Goal: Transaction & Acquisition: Purchase product/service

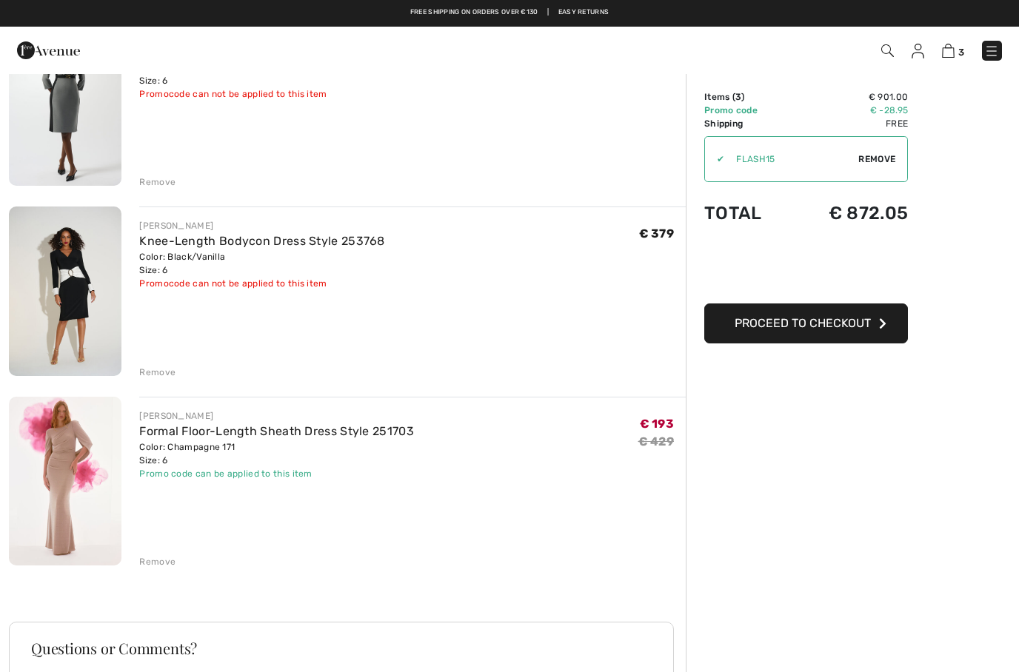
scroll to position [173, 0]
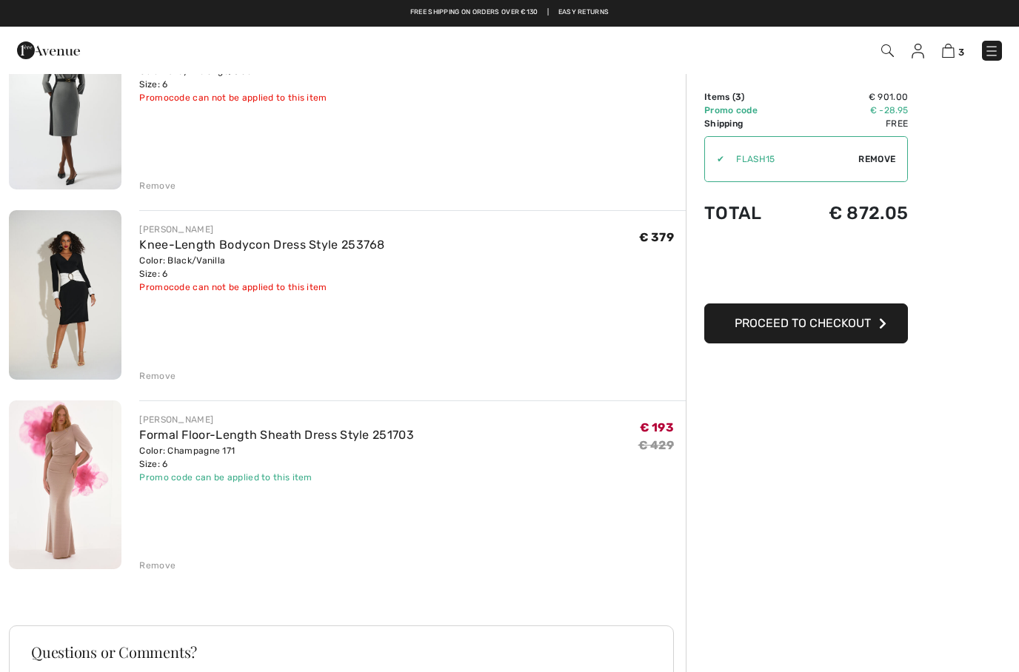
click at [163, 372] on div "Remove" at bounding box center [157, 375] width 36 height 13
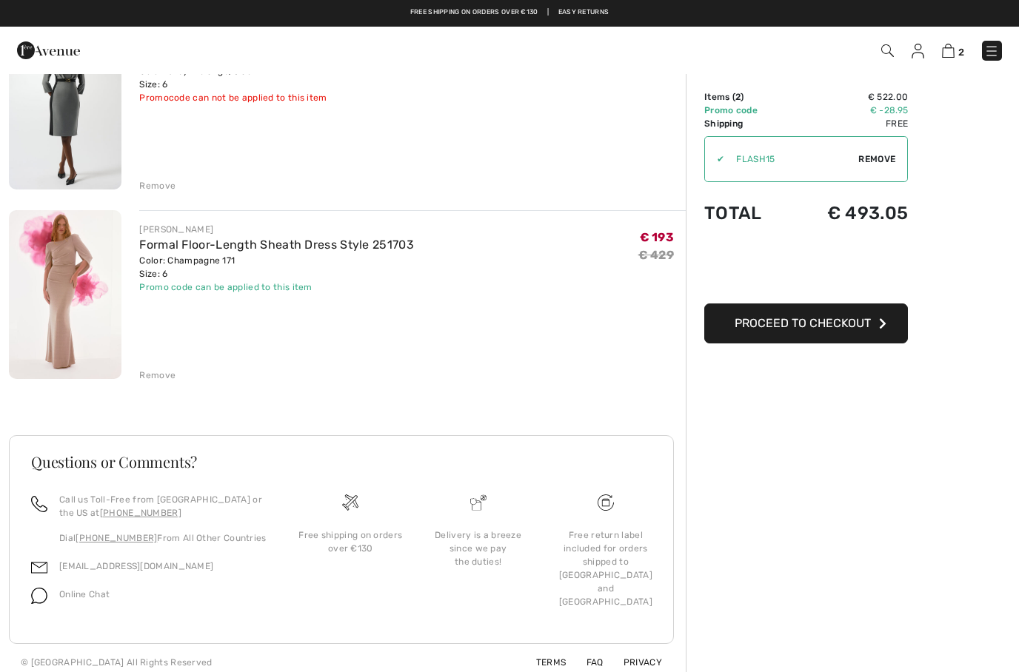
click at [167, 175] on div "JOSEPH RIBKOFF Knee-Length Sheath Dress Style 253264 Color: Grey melange/black …" at bounding box center [412, 107] width 546 height 172
click at [161, 181] on div "Remove" at bounding box center [157, 185] width 36 height 13
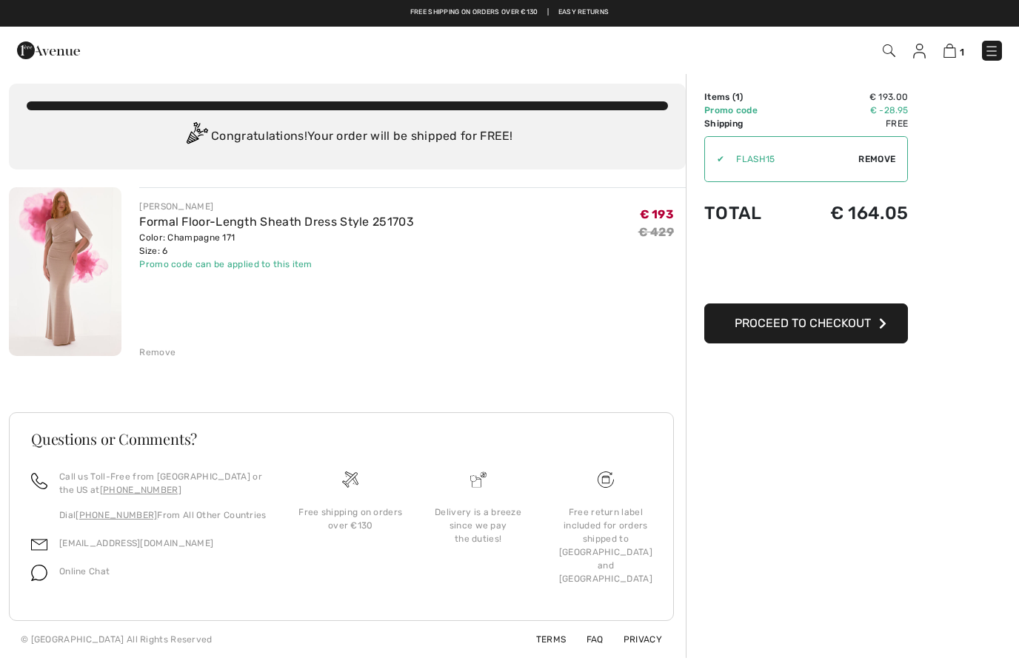
scroll to position [50, 0]
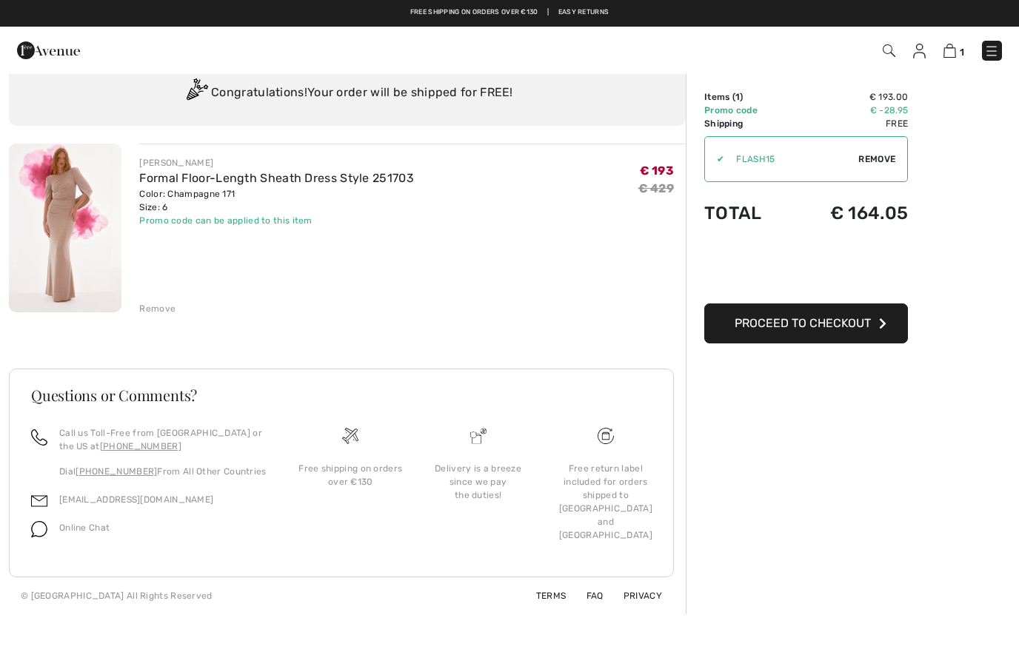
click at [848, 329] on span "Proceed to Checkout" at bounding box center [802, 323] width 136 height 14
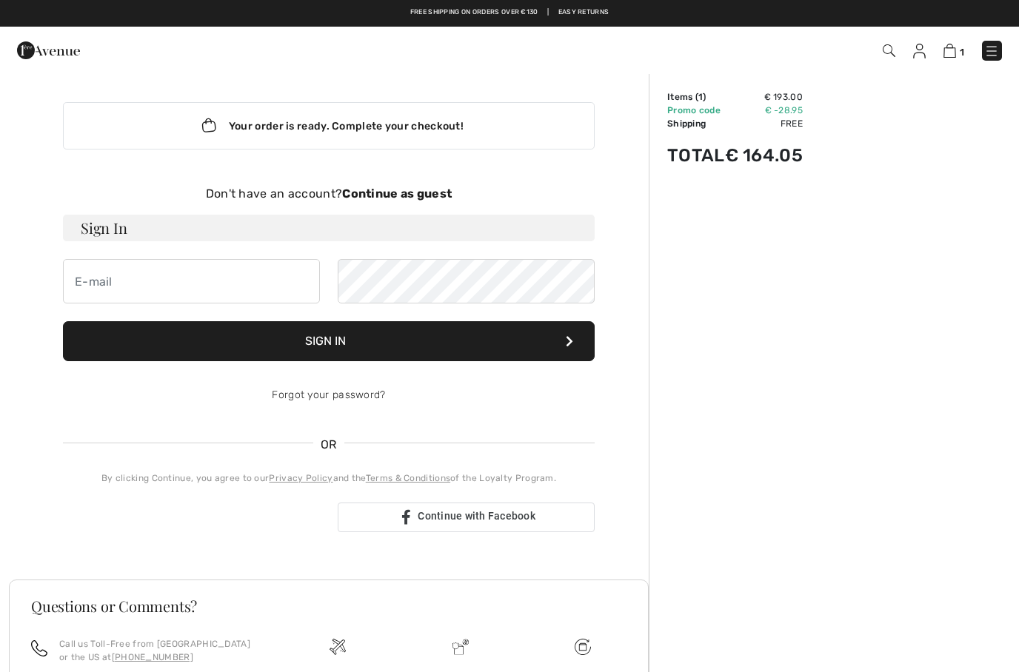
click at [235, 229] on h3 "Sign In" at bounding box center [329, 228] width 532 height 27
click at [211, 278] on input "email" at bounding box center [191, 281] width 257 height 44
type input "egleju@"
click at [923, 55] on img at bounding box center [919, 51] width 13 height 15
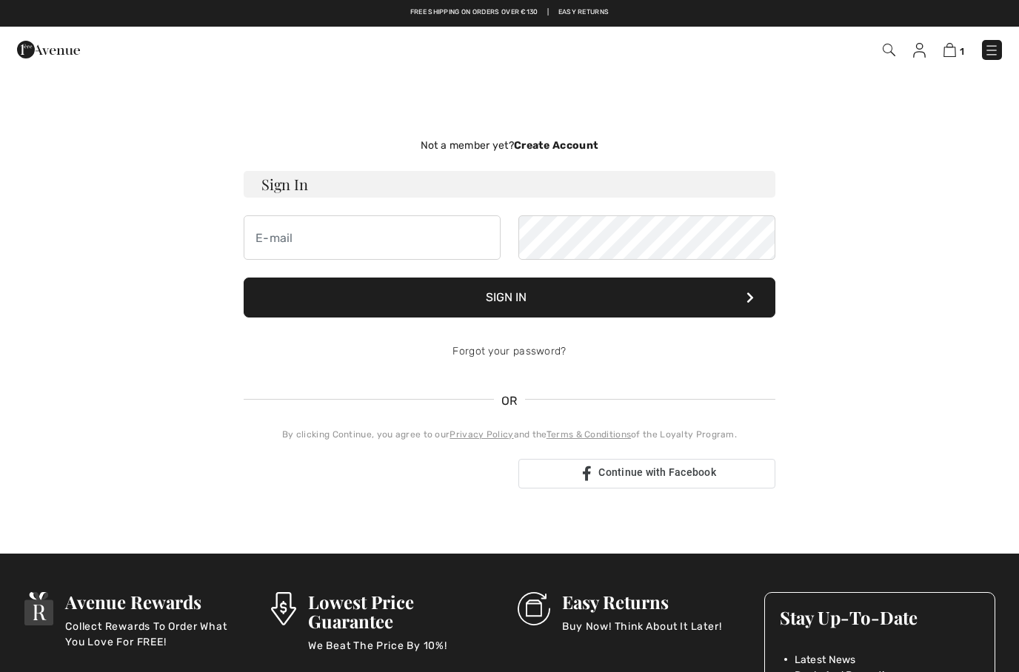
click at [420, 227] on input "email" at bounding box center [372, 237] width 257 height 44
type input "egleju@yahoo.com"
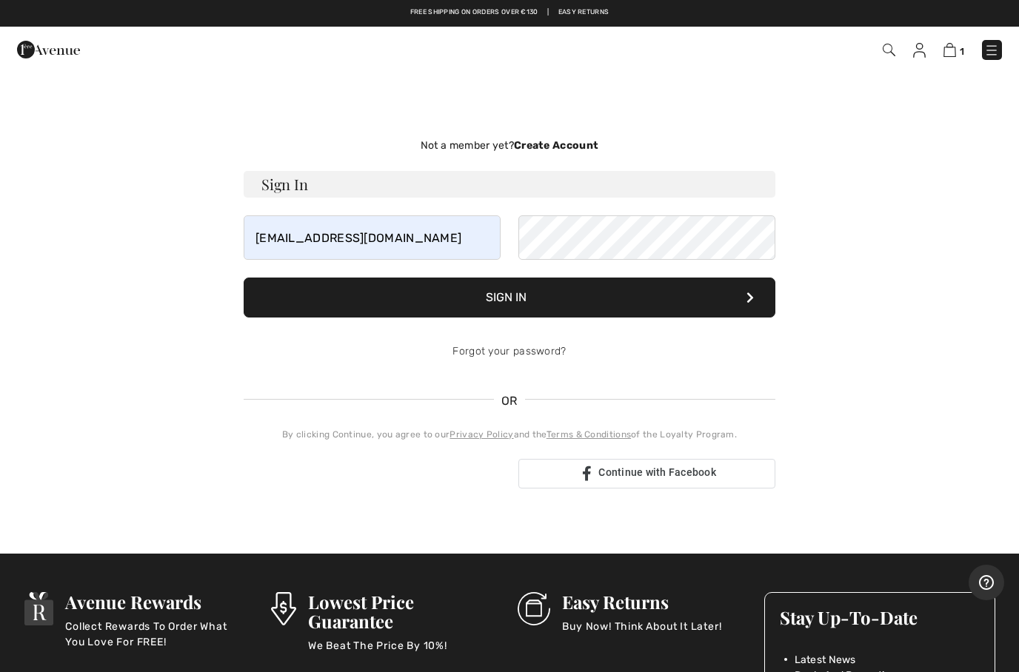
click at [509, 301] on button "Sign In" at bounding box center [510, 298] width 532 height 40
click at [548, 148] on strong "Create Account" at bounding box center [556, 145] width 84 height 13
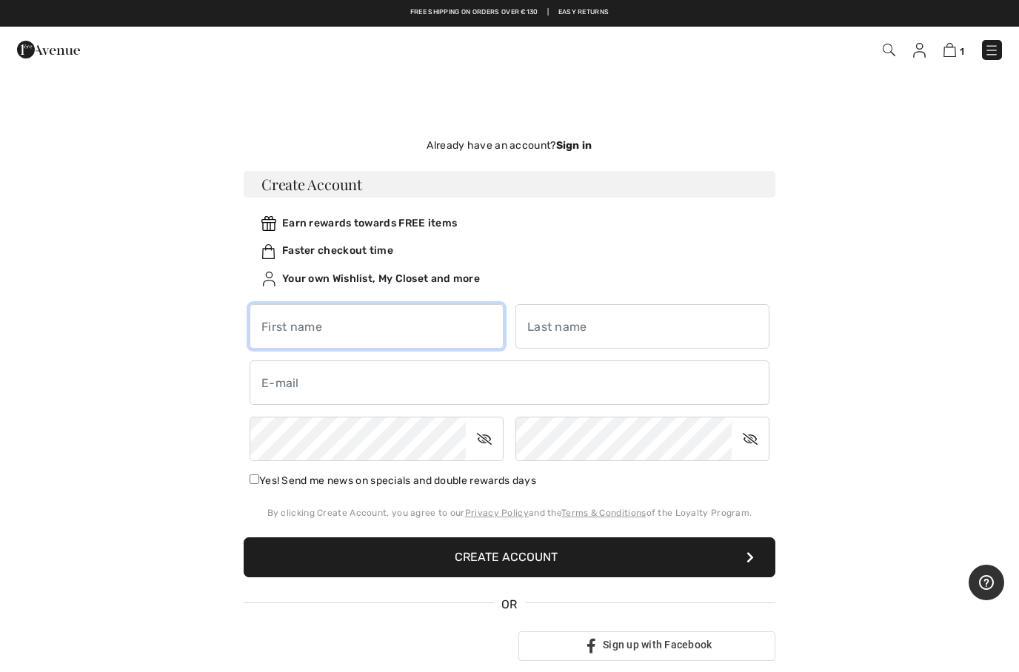
click at [403, 338] on input "text" at bounding box center [376, 326] width 254 height 44
type input "Egle"
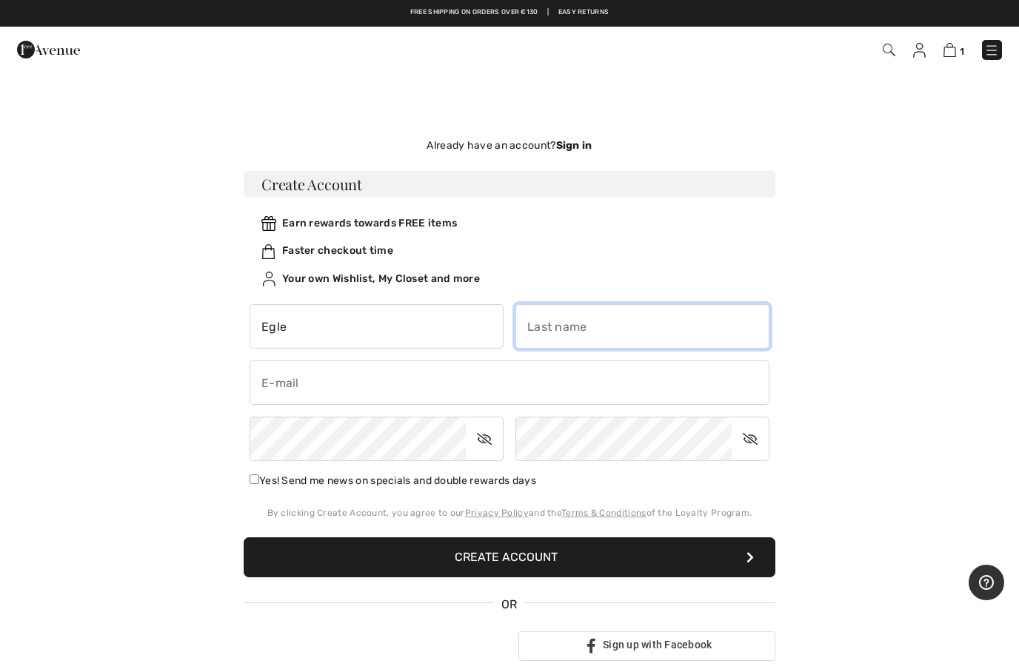
click at [594, 334] on input "text" at bounding box center [642, 326] width 254 height 44
type input "Juskeviciute"
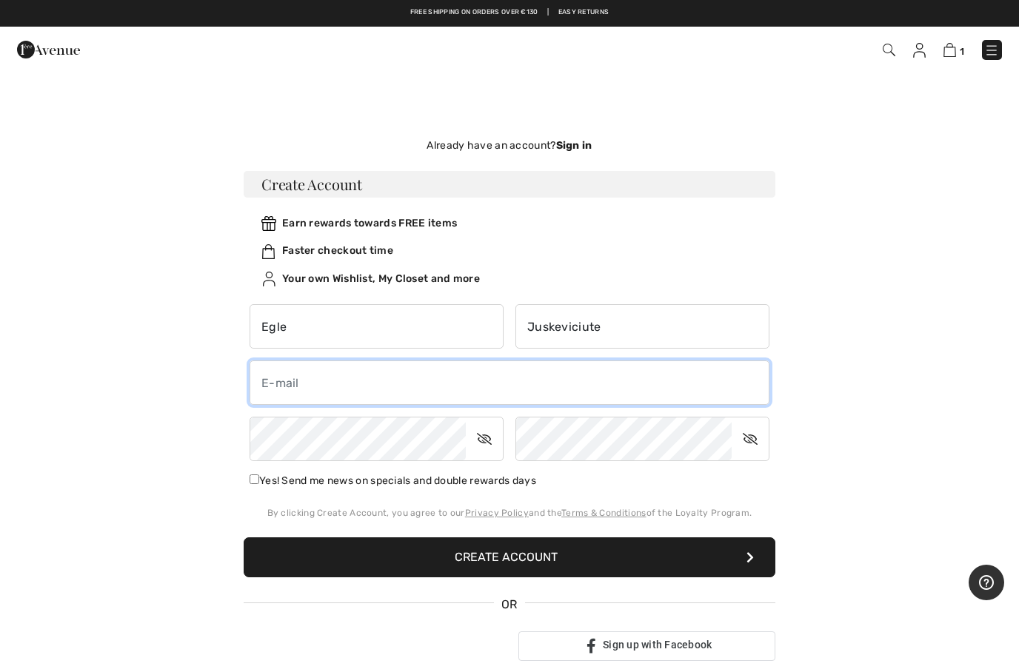
click at [359, 388] on input "email" at bounding box center [509, 383] width 520 height 44
type input "[EMAIL_ADDRESS][DOMAIN_NAME]"
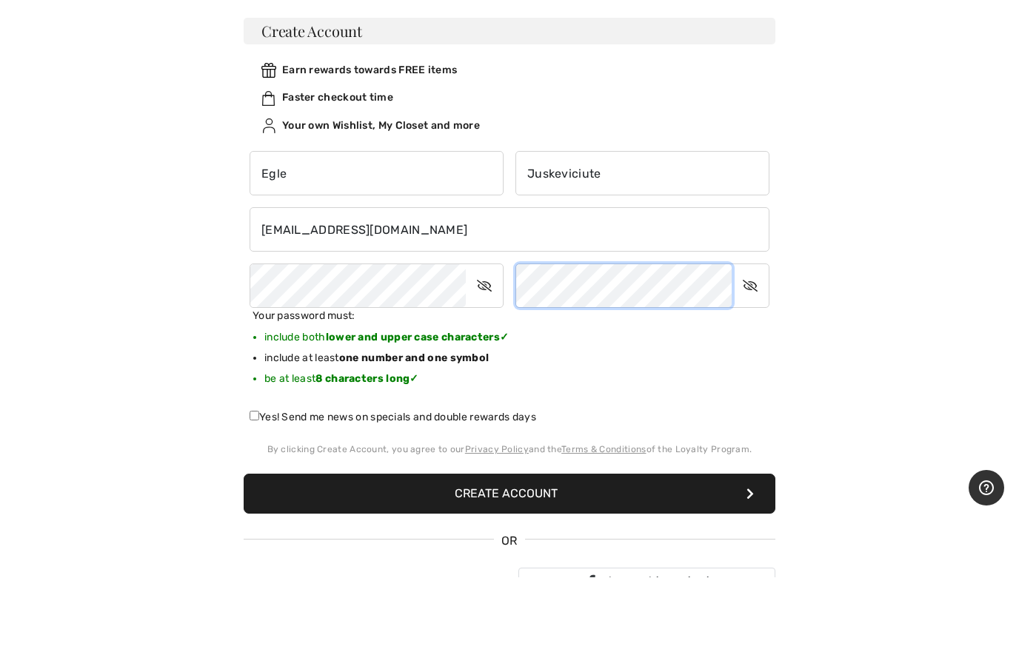
scroll to position [76, 0]
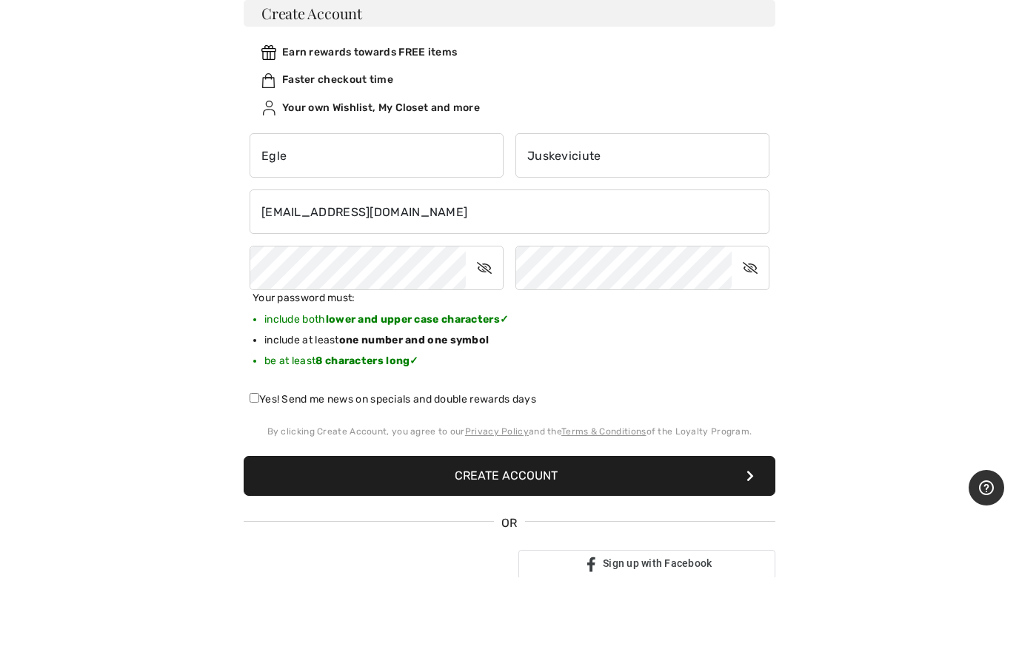
click at [253, 488] on input "Yes! Send me news on specials and double rewards days" at bounding box center [254, 493] width 10 height 10
checkbox input "true"
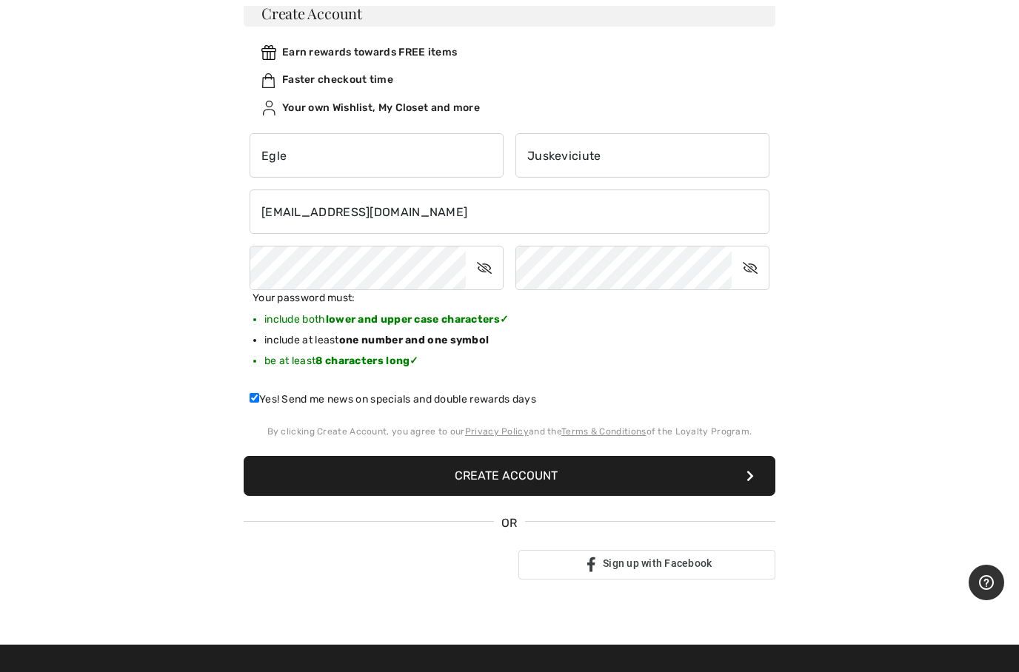
click at [591, 479] on button "Create Account" at bounding box center [510, 476] width 532 height 40
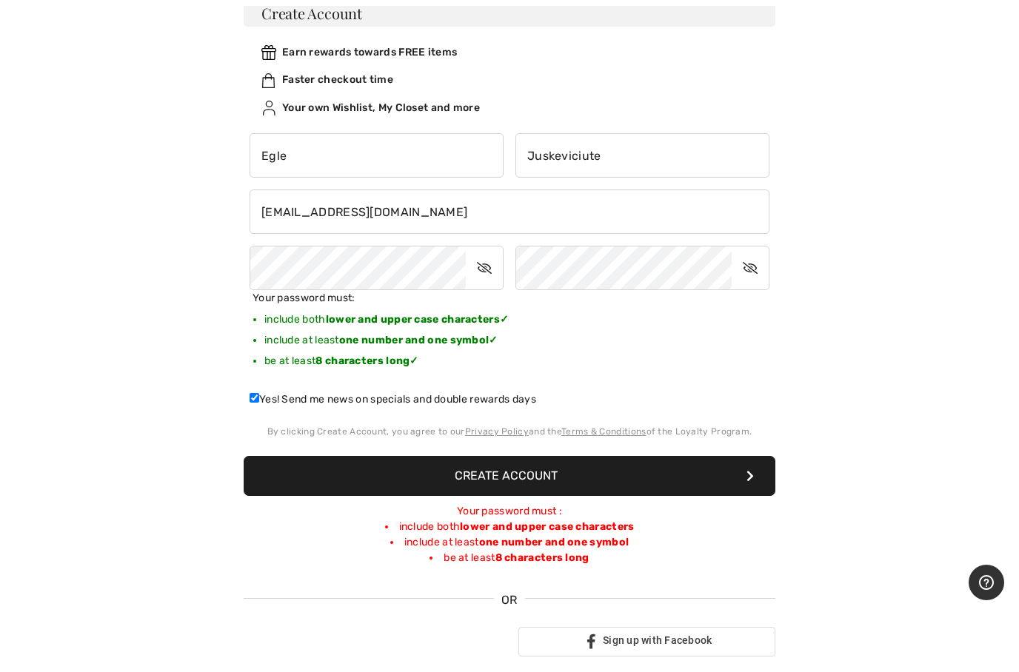
click at [544, 482] on button "Create Account" at bounding box center [510, 476] width 532 height 40
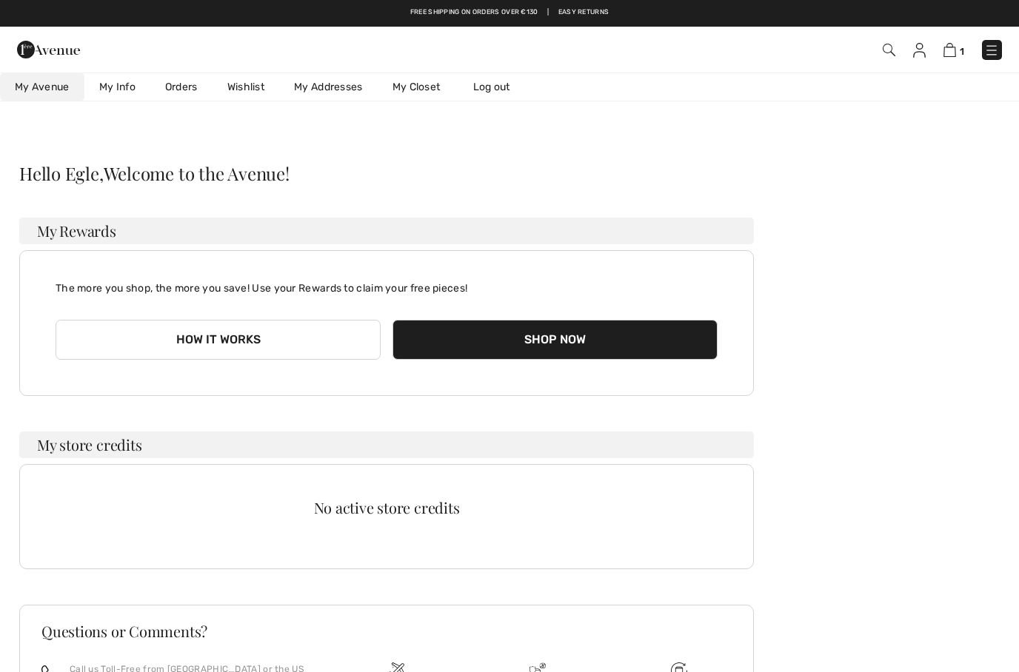
click at [921, 55] on img at bounding box center [919, 50] width 13 height 15
click at [346, 88] on link "My Addresses" at bounding box center [328, 86] width 98 height 27
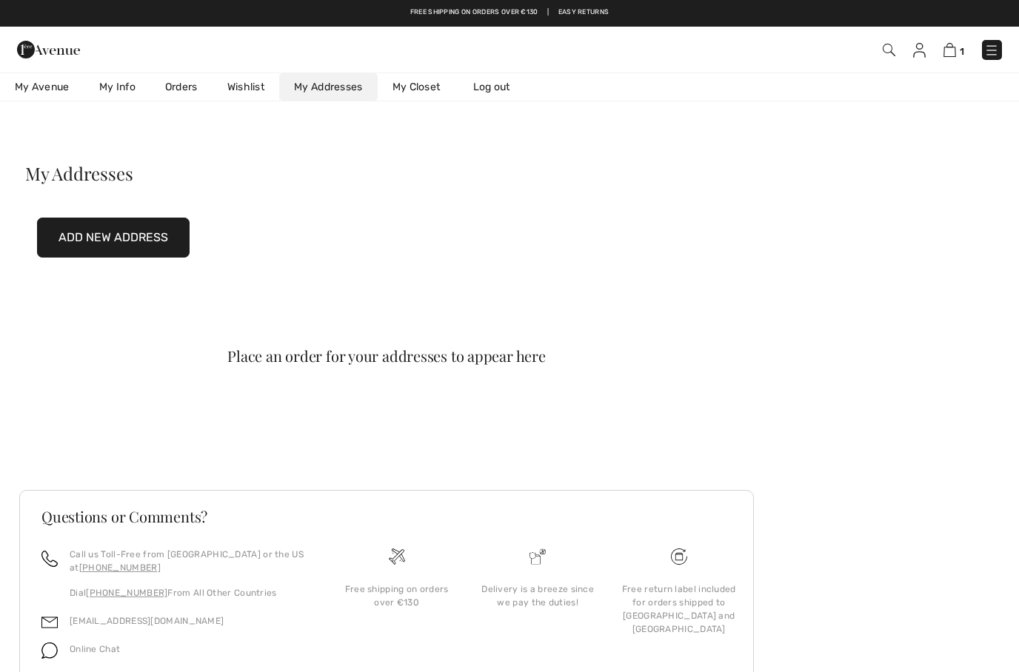
click at [140, 240] on button "Add New Address" at bounding box center [113, 238] width 152 height 40
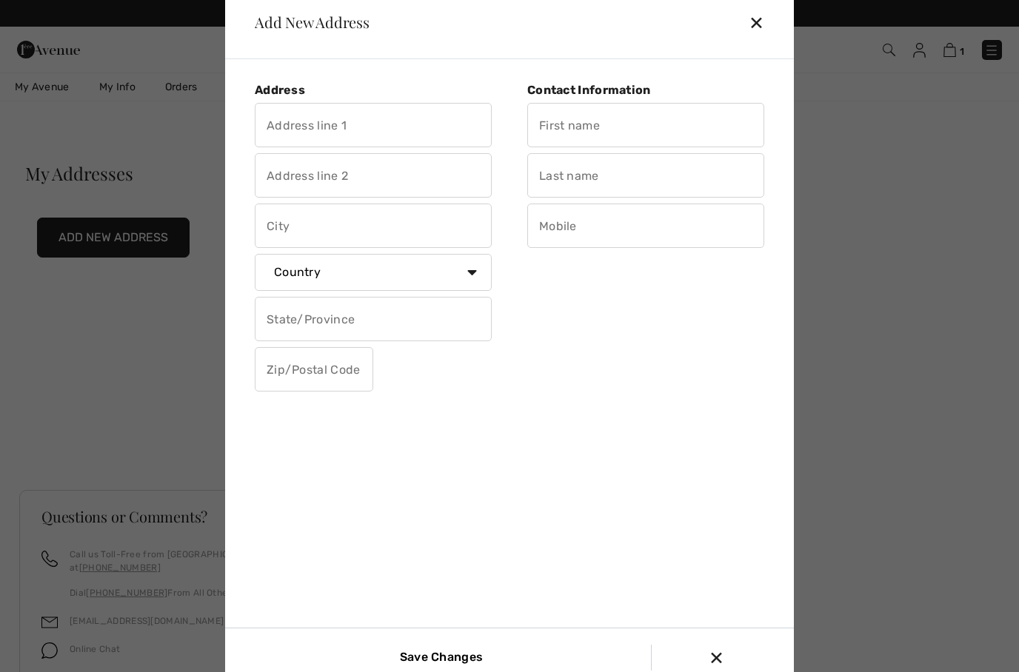
click at [363, 122] on input "text" at bounding box center [373, 125] width 237 height 44
type input "E"
type input "Güntherstraße 28-30"
click at [370, 232] on input "text" at bounding box center [373, 226] width 237 height 44
type input "Frankfurt am Main"
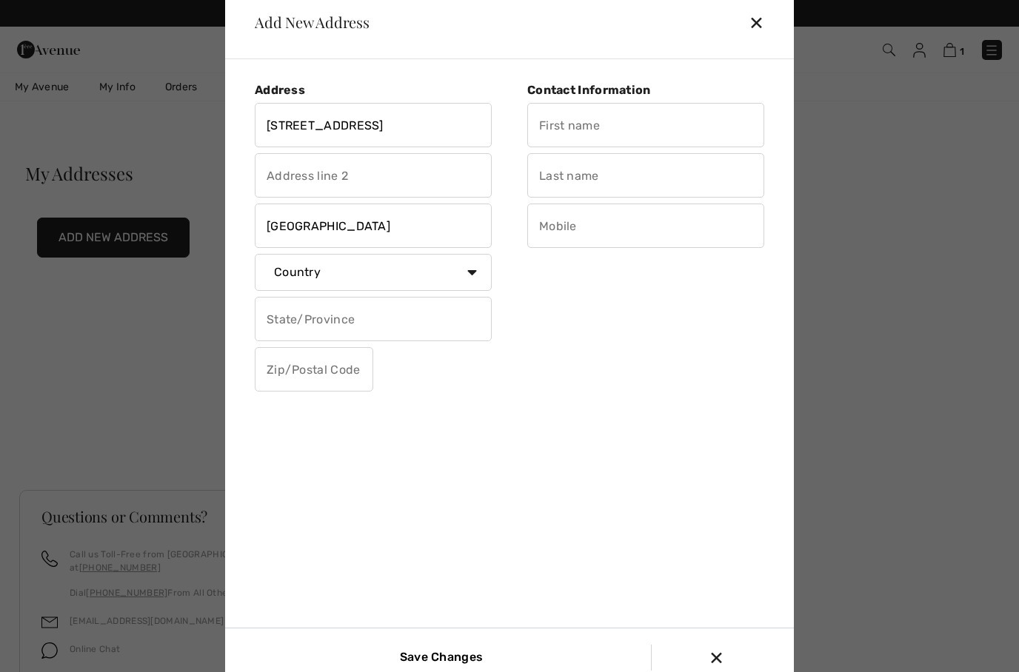
click at [390, 278] on select "Country Canada United States Afghanistan Aland Islands Albania Algeria American…" at bounding box center [373, 272] width 237 height 37
select select "DE"
click at [365, 324] on select "State/Province Baden-Württemberg Bayern Berlin Brandenburg Bremen Hamburg Hesse…" at bounding box center [373, 315] width 237 height 37
select select "HES"
click at [336, 375] on input "text" at bounding box center [314, 362] width 118 height 44
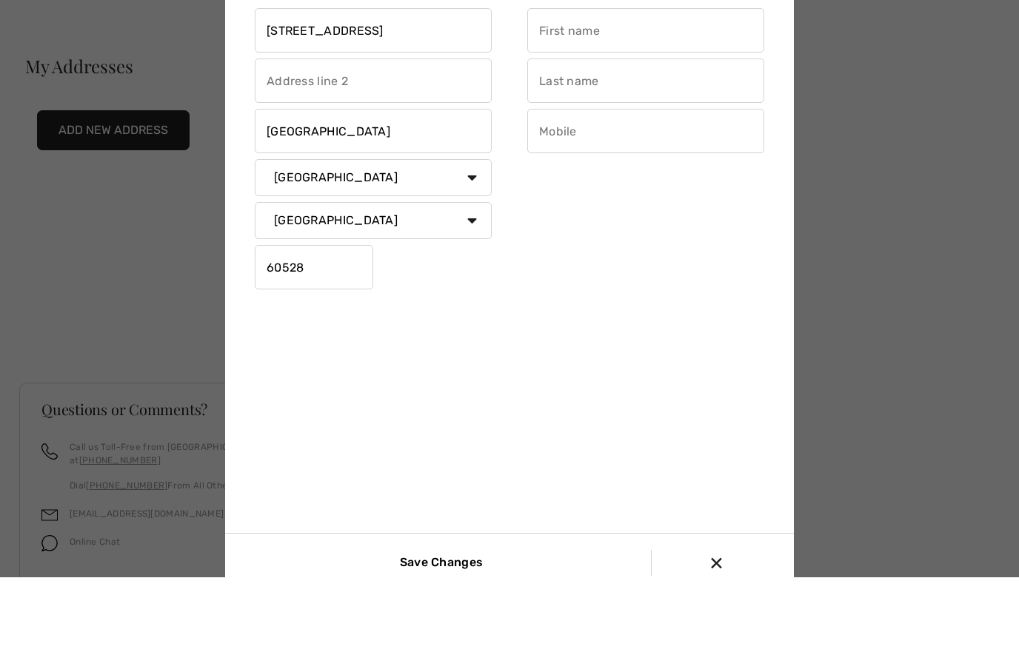
scroll to position [64, 0]
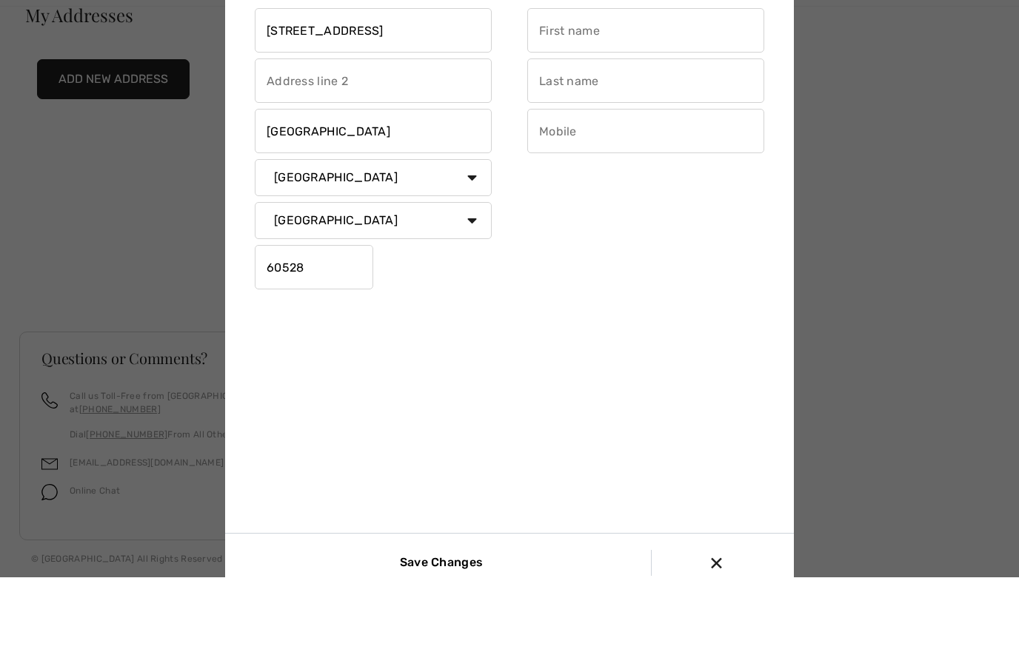
type input "60528"
click at [439, 645] on input "Save Changes" at bounding box center [438, 658] width 99 height 26
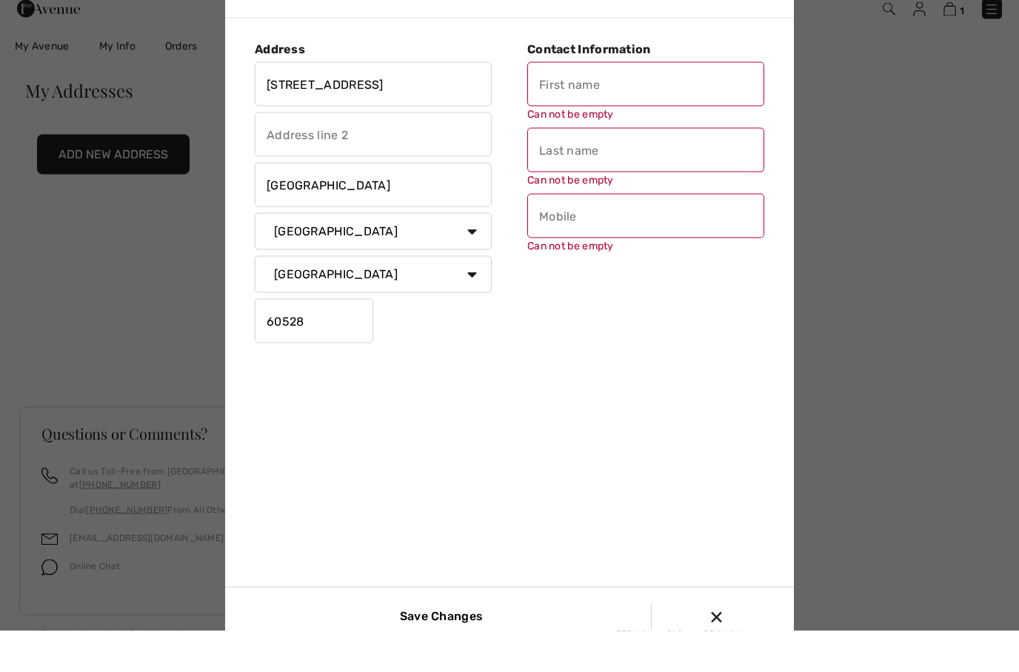
scroll to position [41, 0]
click at [613, 130] on input "text" at bounding box center [645, 125] width 237 height 44
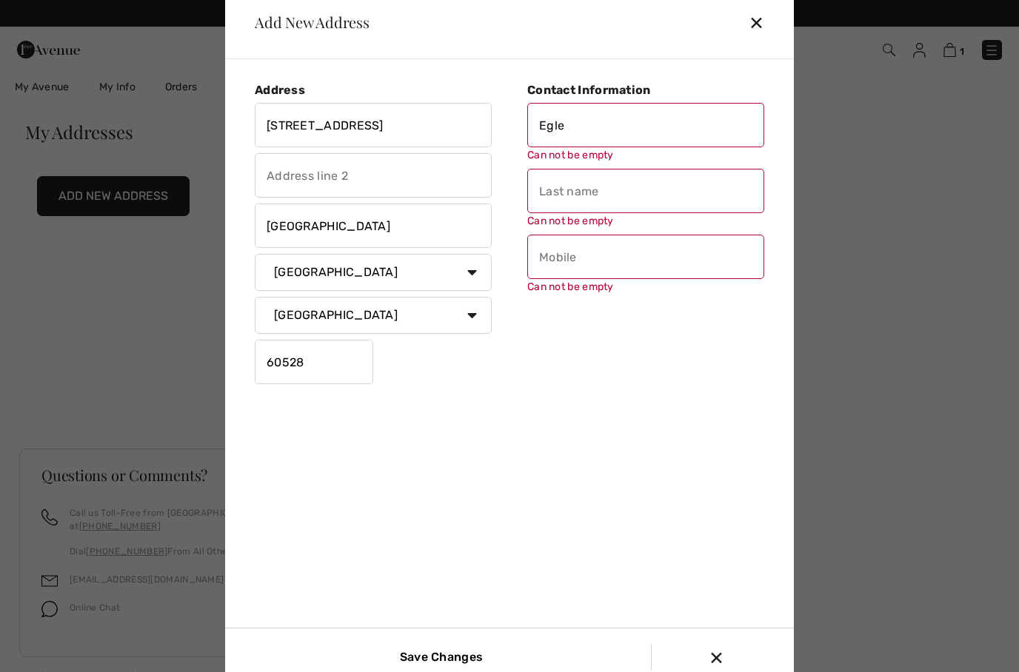
type input "Egle"
click at [622, 198] on div "Can not be empty" at bounding box center [645, 199] width 237 height 60
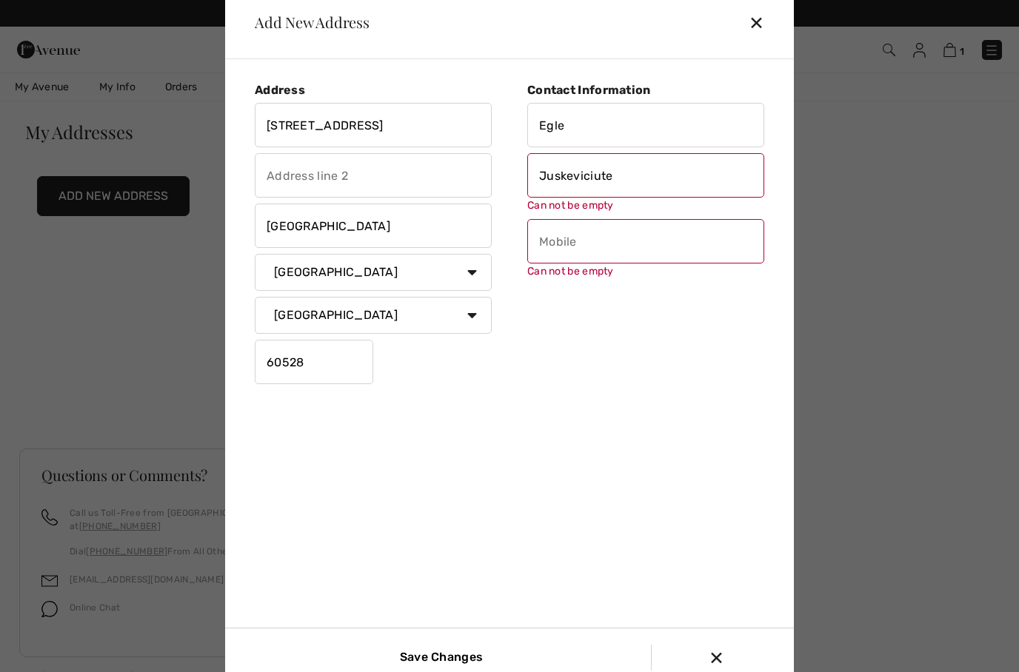
type input "Juskeviciute"
click at [616, 245] on input "text" at bounding box center [645, 241] width 237 height 44
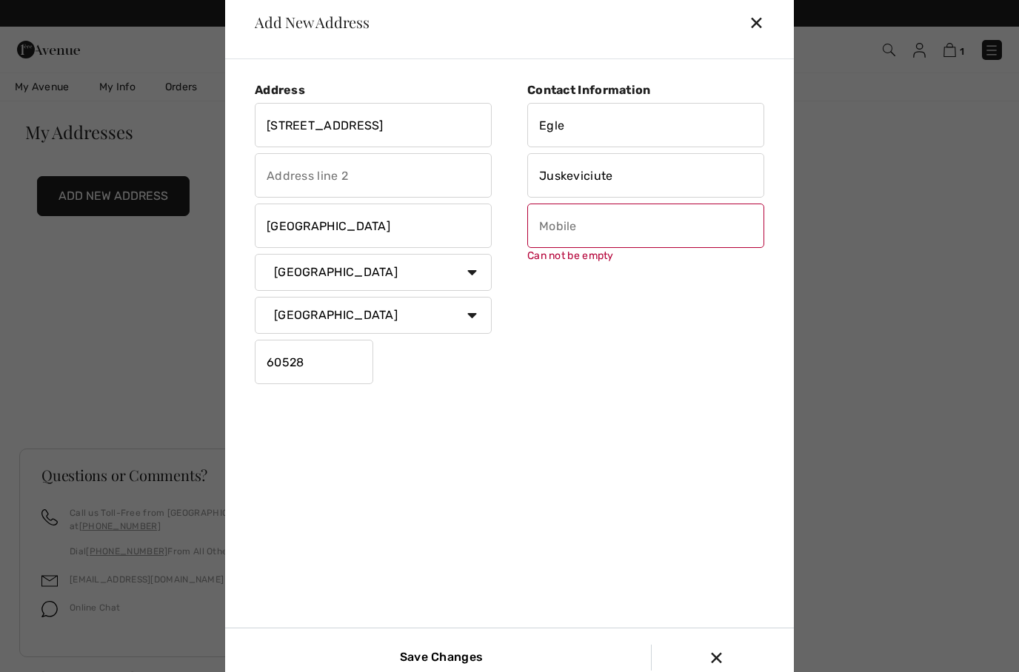
type input "*"
type input "+"
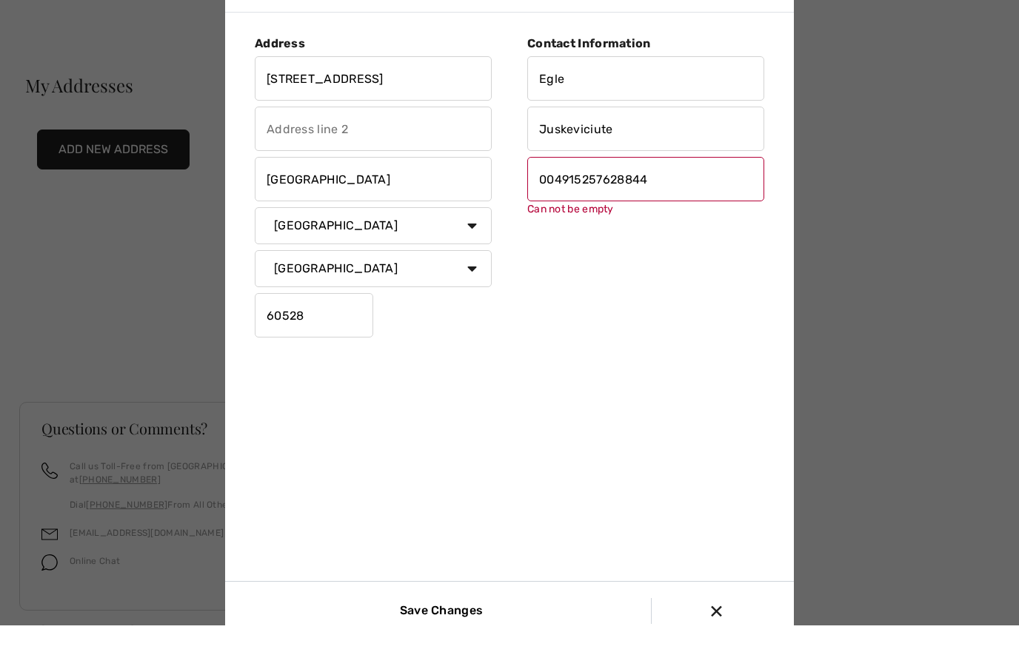
scroll to position [64, 0]
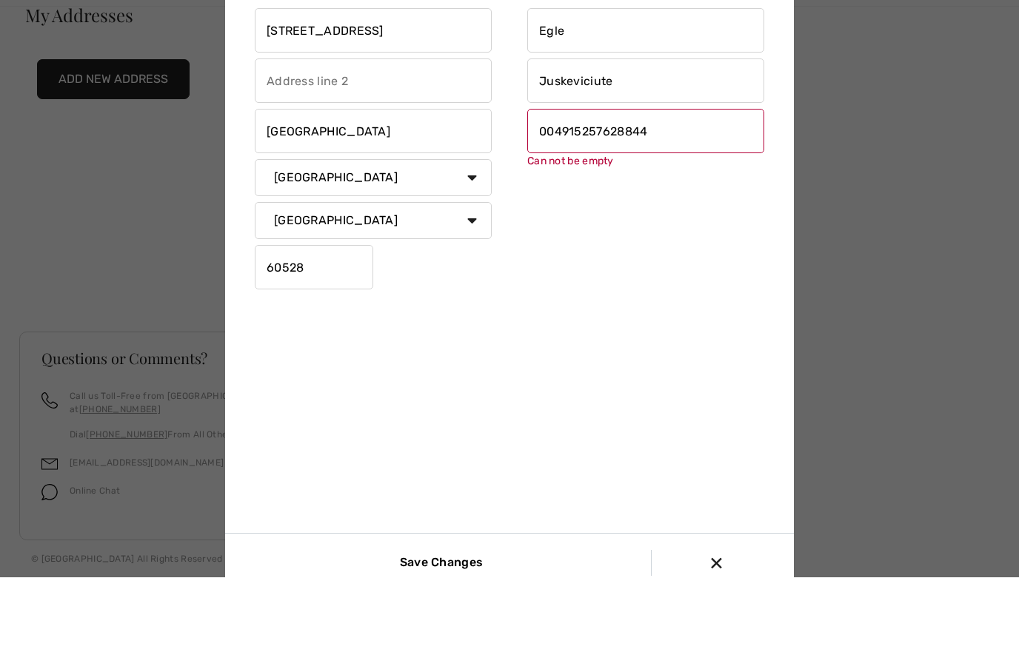
type input "004915257628844"
click at [471, 645] on input "Save Changes" at bounding box center [438, 658] width 99 height 26
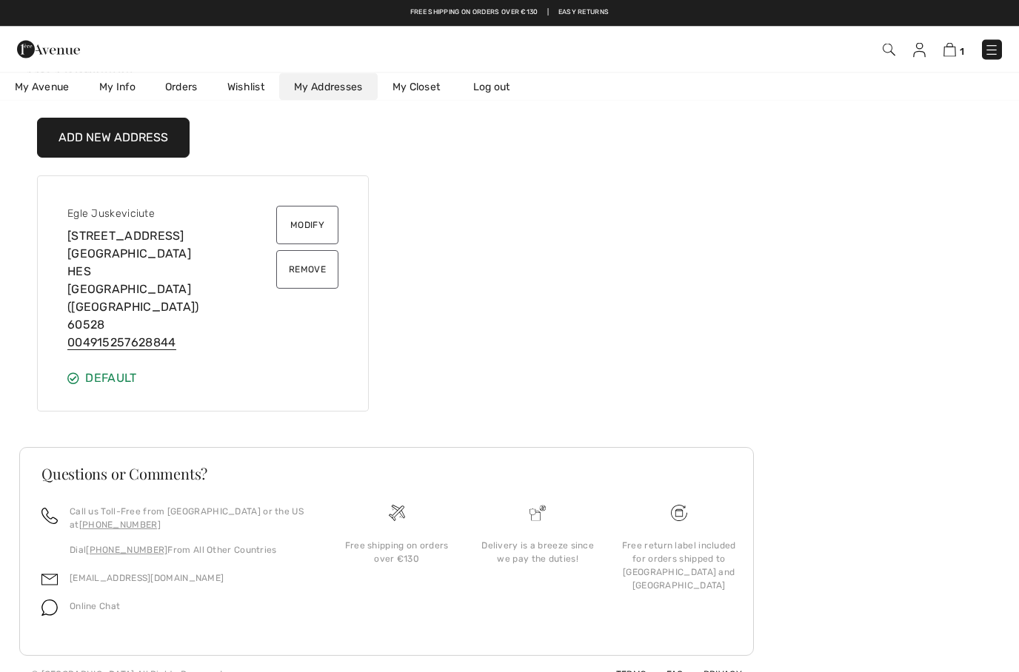
scroll to position [0, 0]
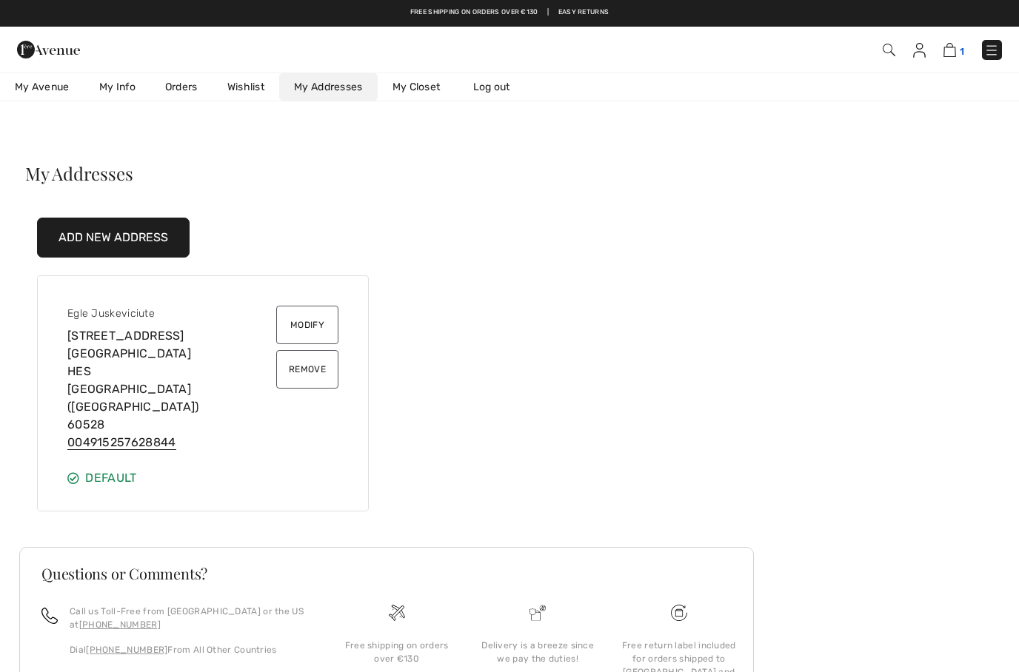
click at [956, 53] on img at bounding box center [949, 50] width 13 height 14
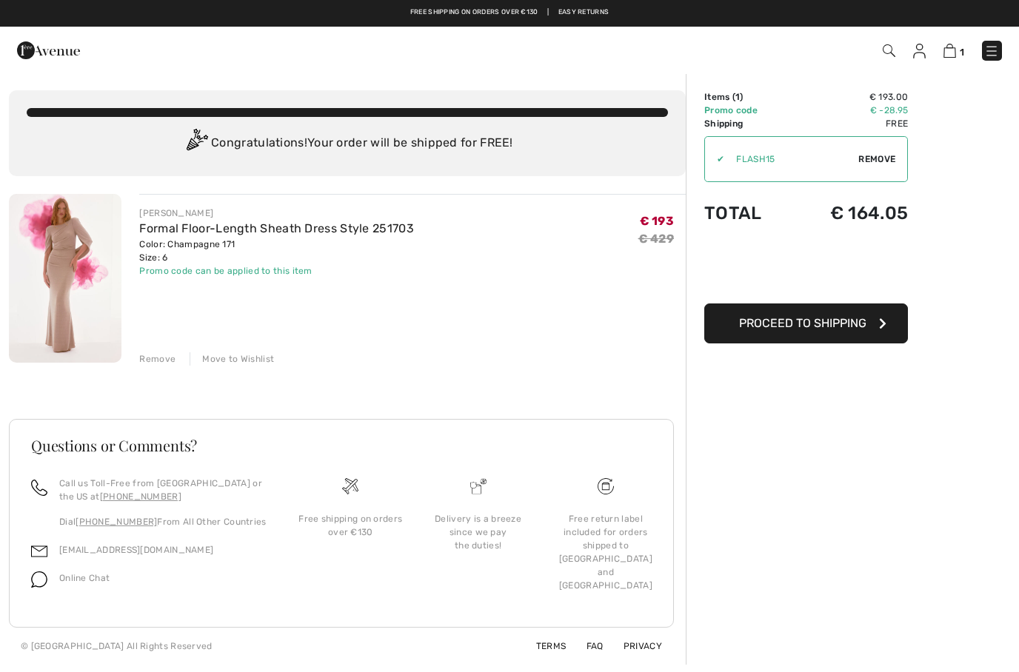
click at [855, 318] on span "Proceed to Shipping" at bounding box center [802, 323] width 127 height 14
click at [837, 331] on button "Proceed to Shipping" at bounding box center [806, 324] width 204 height 40
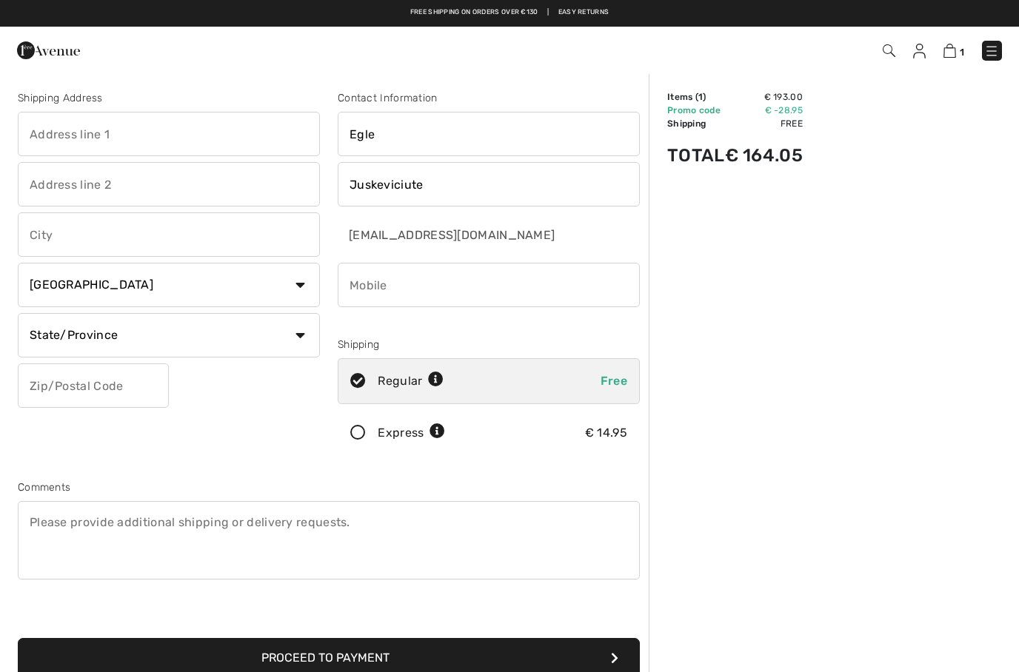
click at [165, 131] on input "text" at bounding box center [169, 134] width 302 height 44
type input "[STREET_ADDRESS]"
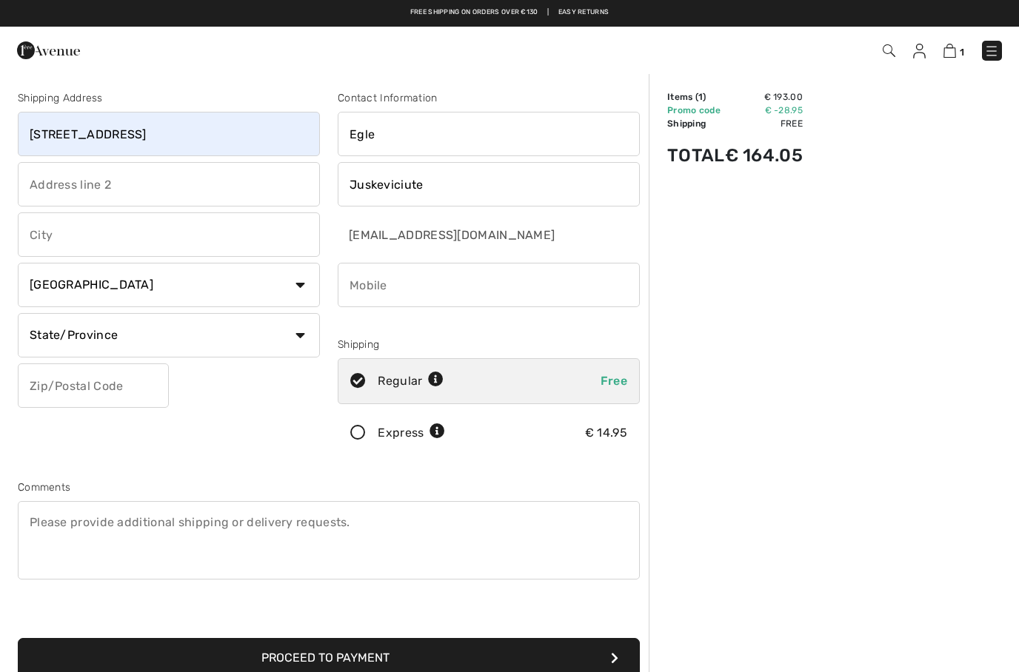
type input "[GEOGRAPHIC_DATA]"
select select "DE"
select select "HES"
type input "60528"
type input "015257628844"
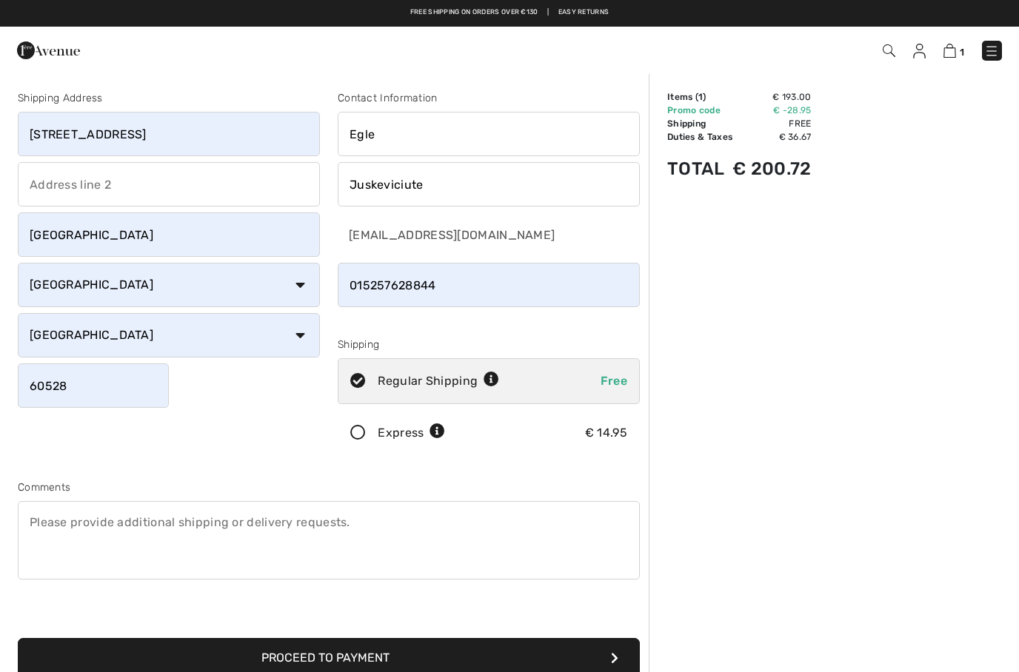
click at [494, 382] on icon at bounding box center [491, 380] width 16 height 16
click at [489, 383] on icon at bounding box center [491, 380] width 16 height 16
radio input "true"
click at [446, 432] on input "radio" at bounding box center [451, 433] width 10 height 44
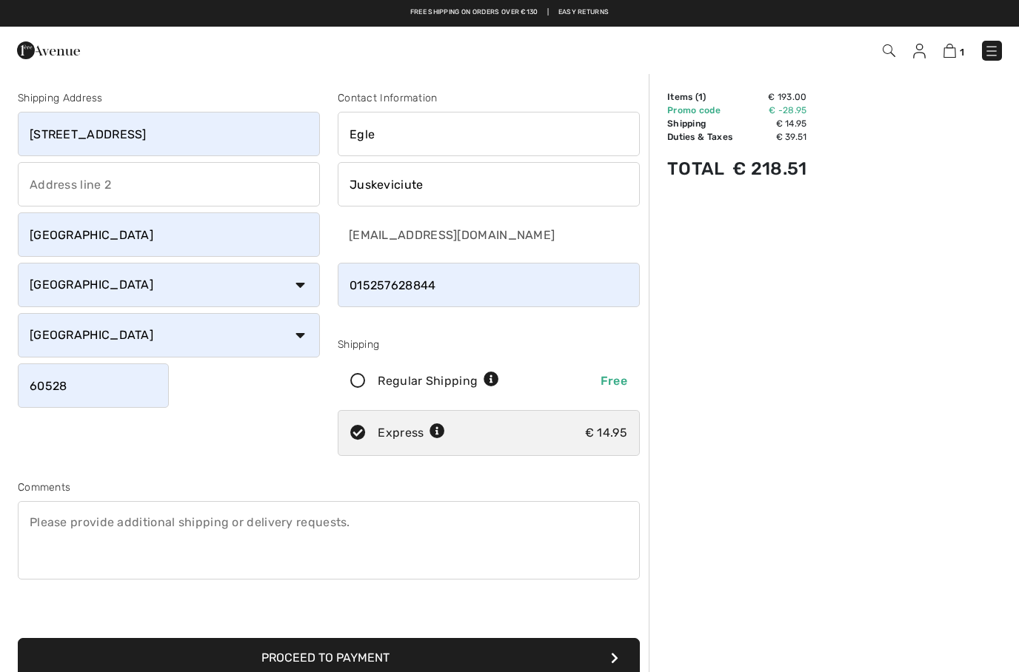
click at [495, 378] on icon at bounding box center [491, 380] width 16 height 16
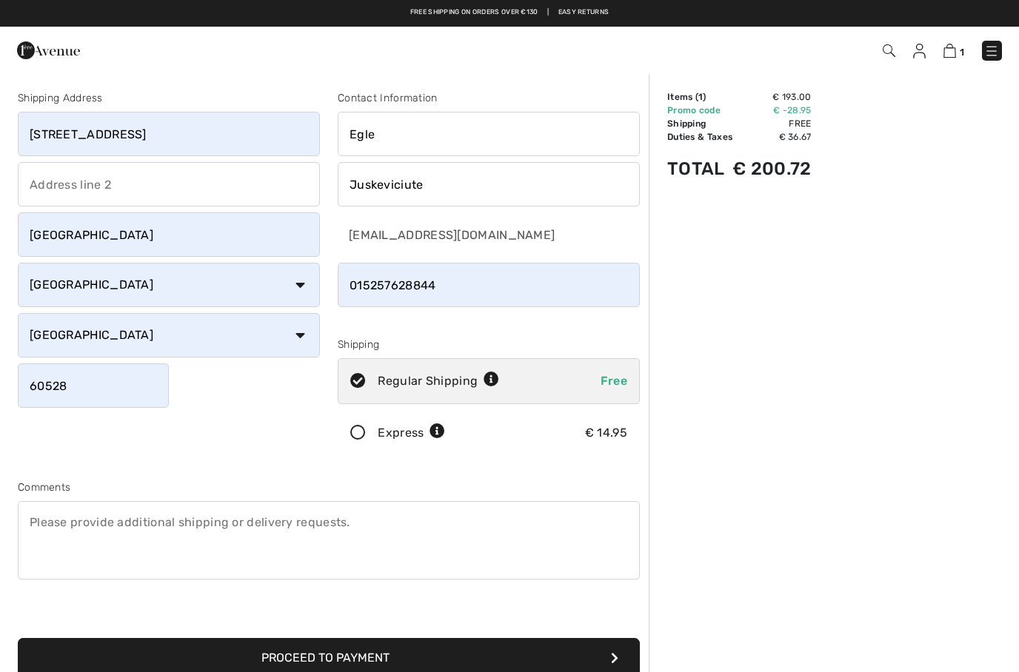
click at [495, 380] on icon at bounding box center [491, 380] width 16 height 16
click at [357, 382] on icon at bounding box center [357, 382] width 39 height 16
click at [360, 381] on icon at bounding box center [357, 382] width 39 height 16
click at [366, 382] on icon at bounding box center [357, 382] width 39 height 16
click at [364, 435] on icon at bounding box center [357, 434] width 39 height 16
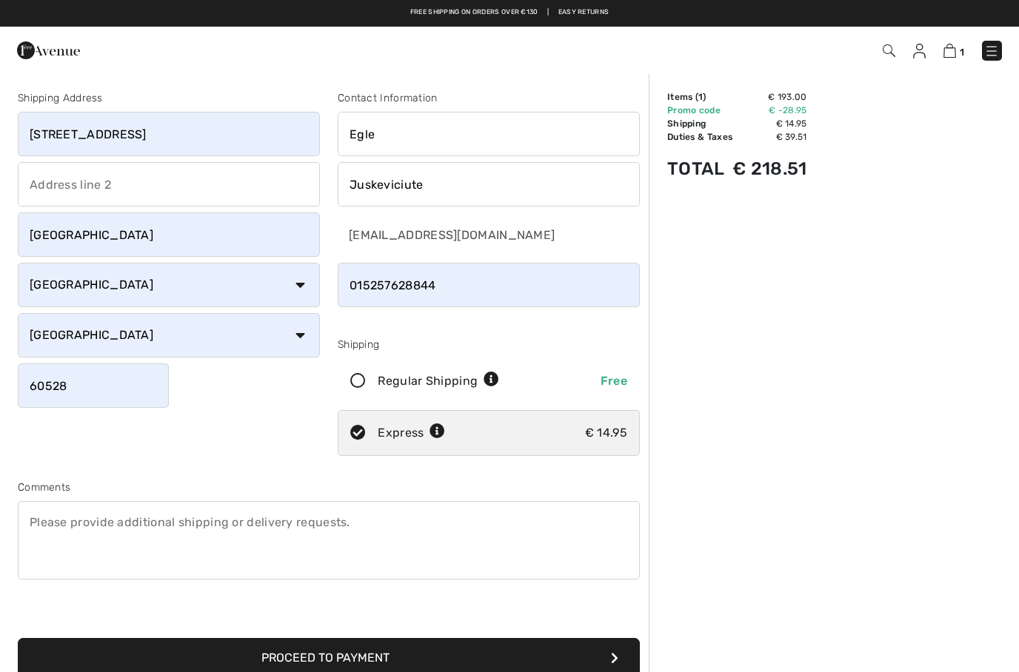
click at [490, 383] on icon at bounding box center [491, 380] width 16 height 16
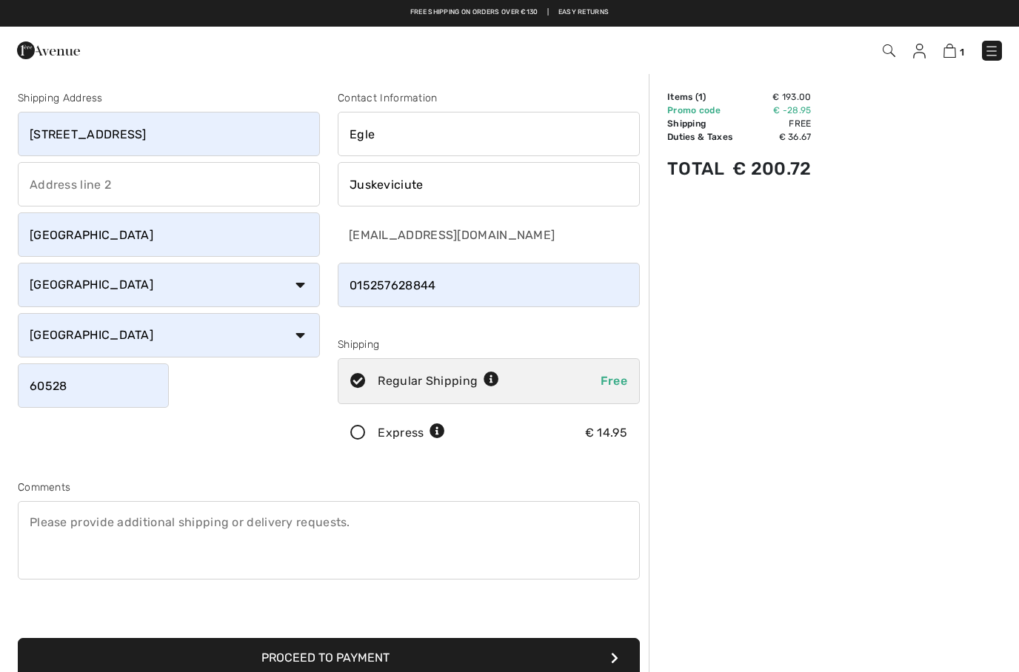
click at [358, 429] on icon at bounding box center [357, 434] width 39 height 16
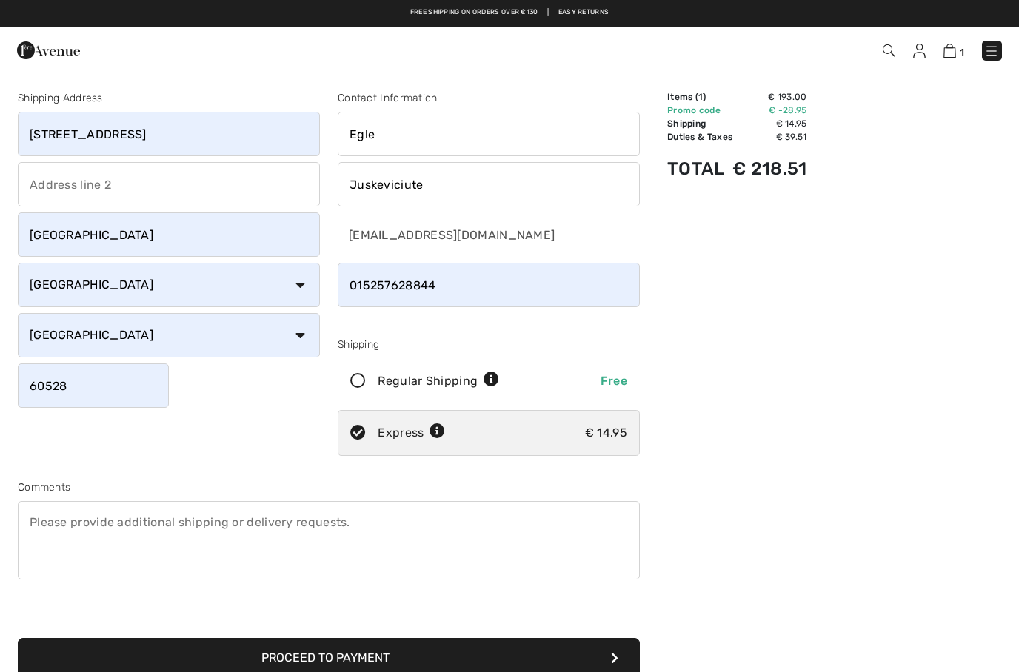
click at [352, 418] on div "Express € 14.95" at bounding box center [489, 433] width 302 height 46
radio input "true"
click at [362, 372] on div "Regular Shipping Free" at bounding box center [489, 381] width 302 height 46
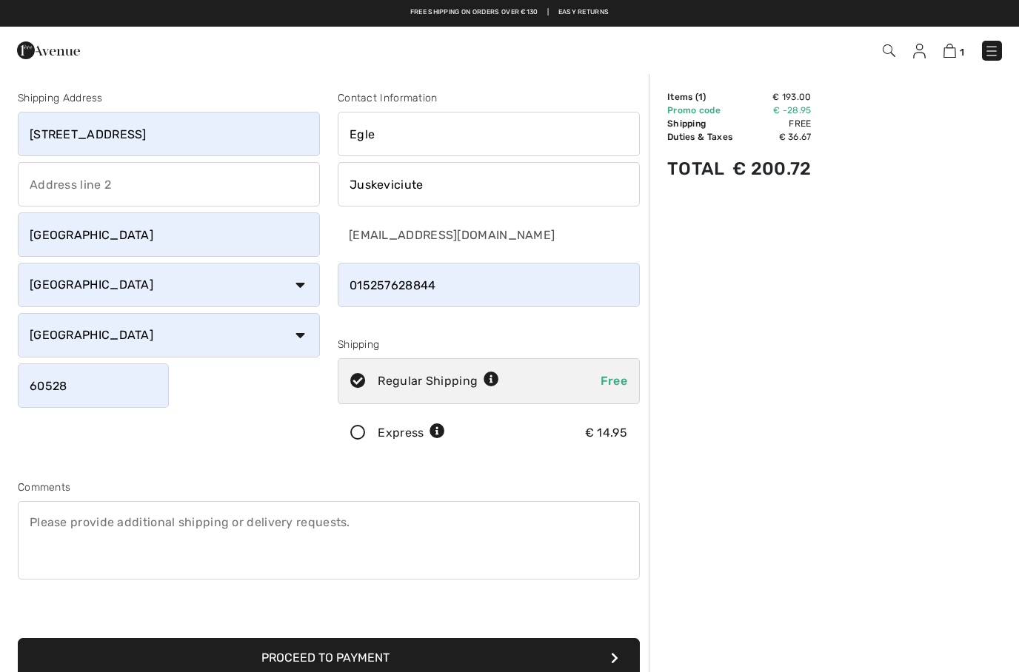
click at [44, 43] on img at bounding box center [48, 51] width 63 height 30
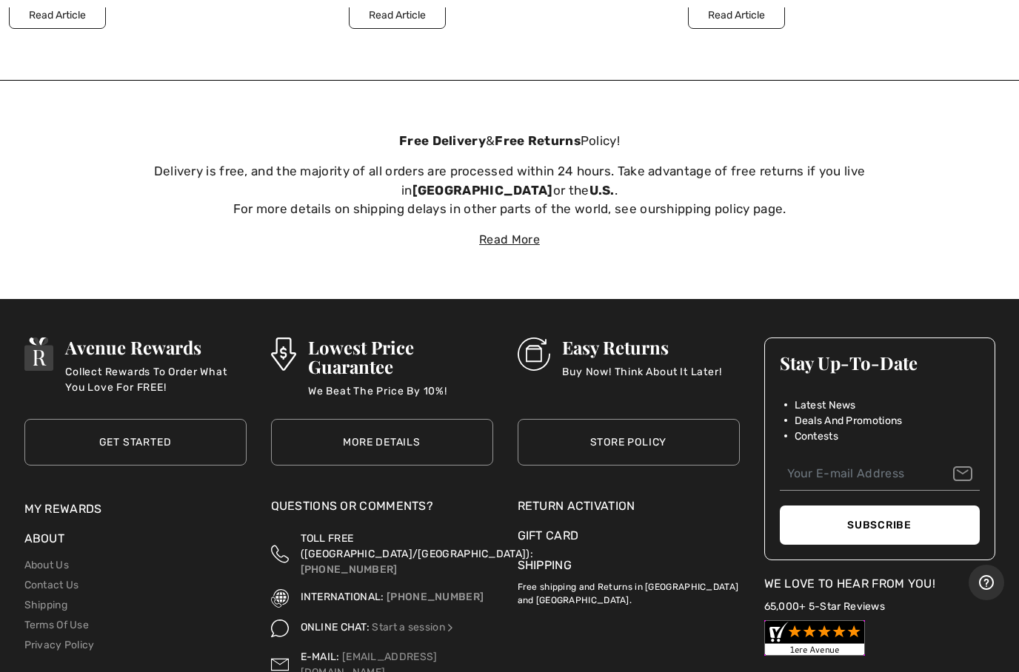
scroll to position [5107, 0]
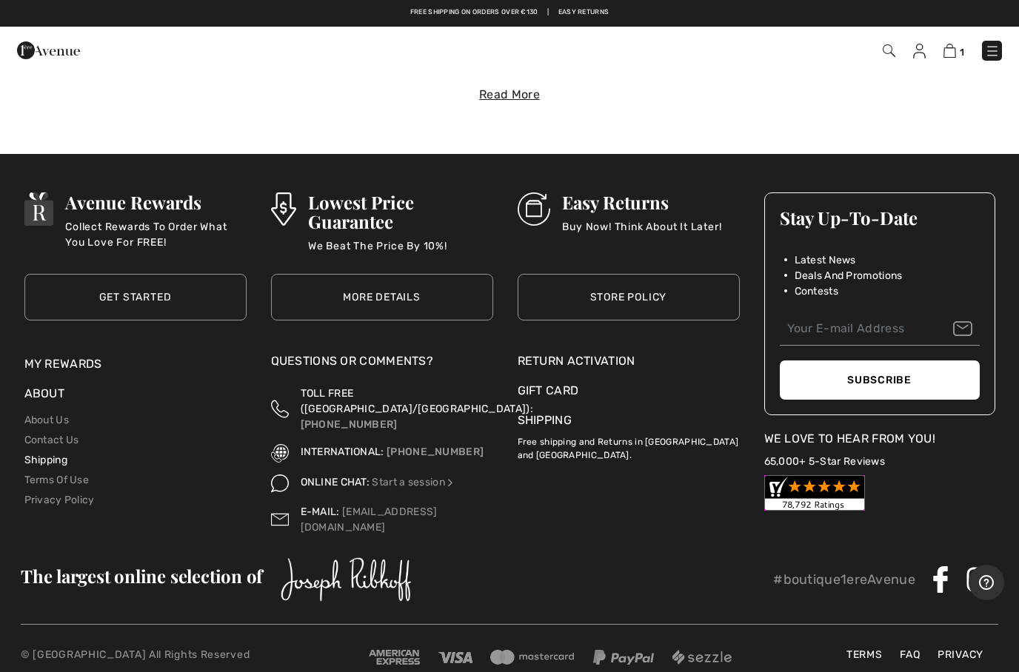
click at [45, 454] on link "Shipping" at bounding box center [45, 460] width 43 height 13
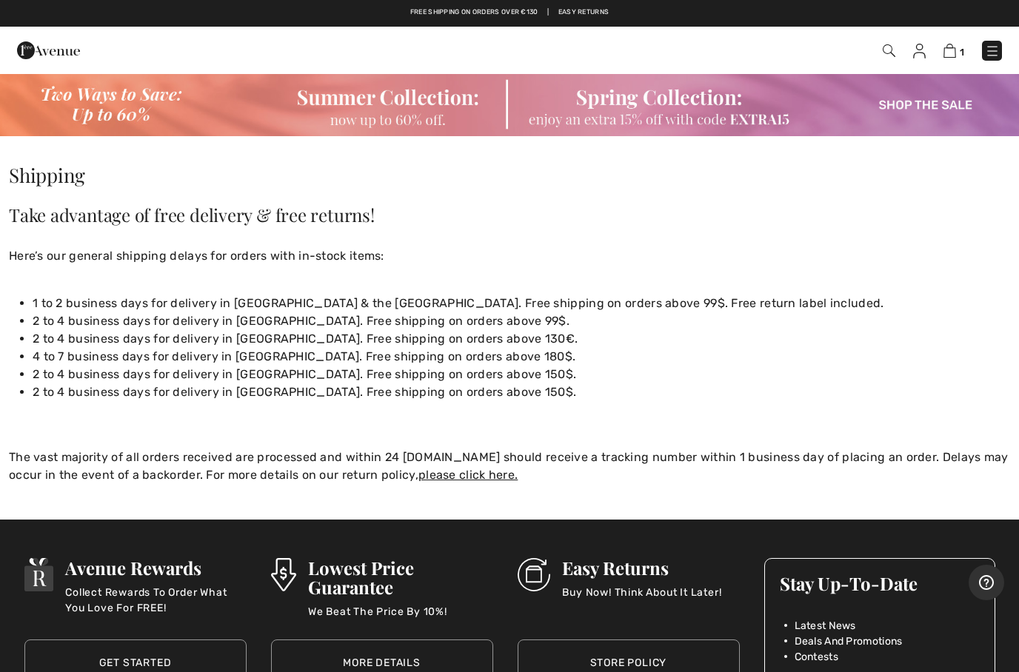
click at [988, 470] on p "The vast majority of all orders received are processed and within 24 hours.You …" at bounding box center [509, 467] width 1001 height 36
click at [945, 53] on img at bounding box center [949, 51] width 13 height 14
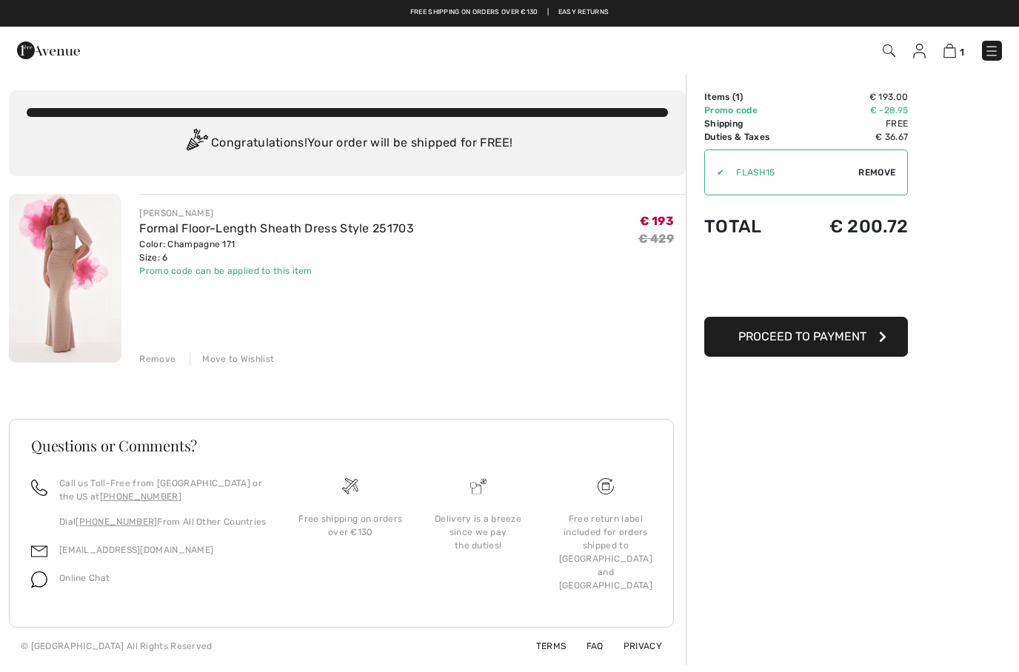
click at [76, 283] on img at bounding box center [65, 278] width 113 height 169
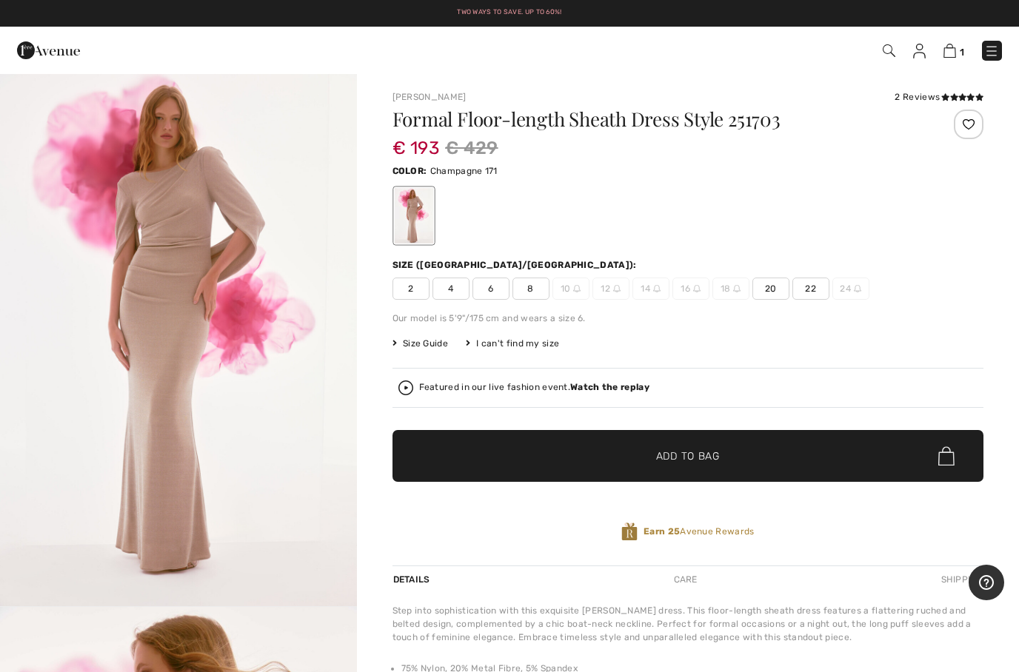
click at [417, 348] on span "Size Guide" at bounding box center [420, 343] width 56 height 13
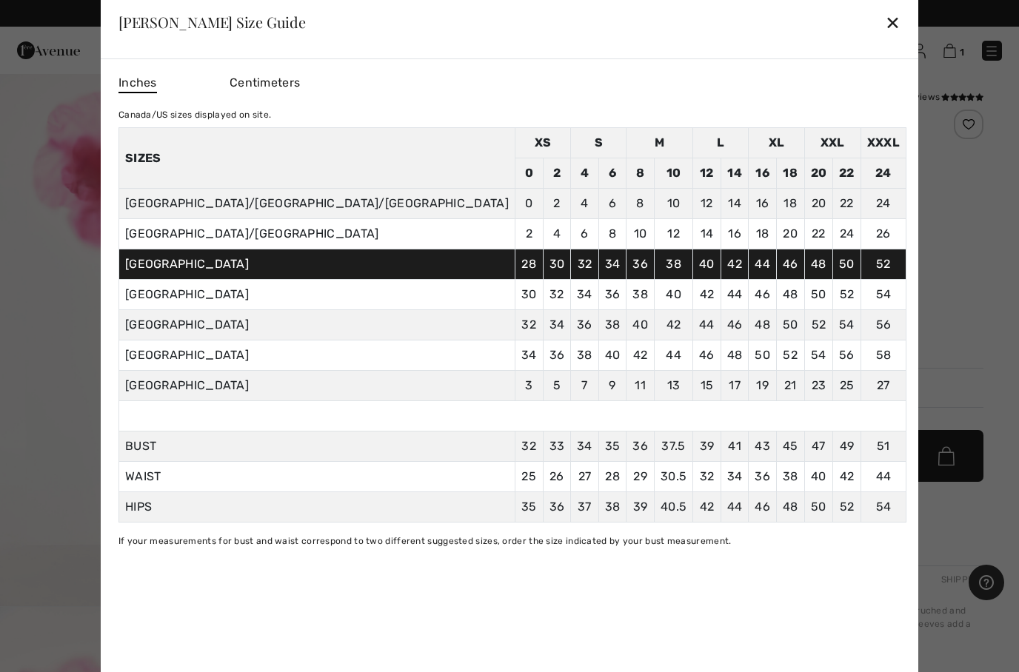
click at [885, 24] on div "✕" at bounding box center [893, 22] width 16 height 31
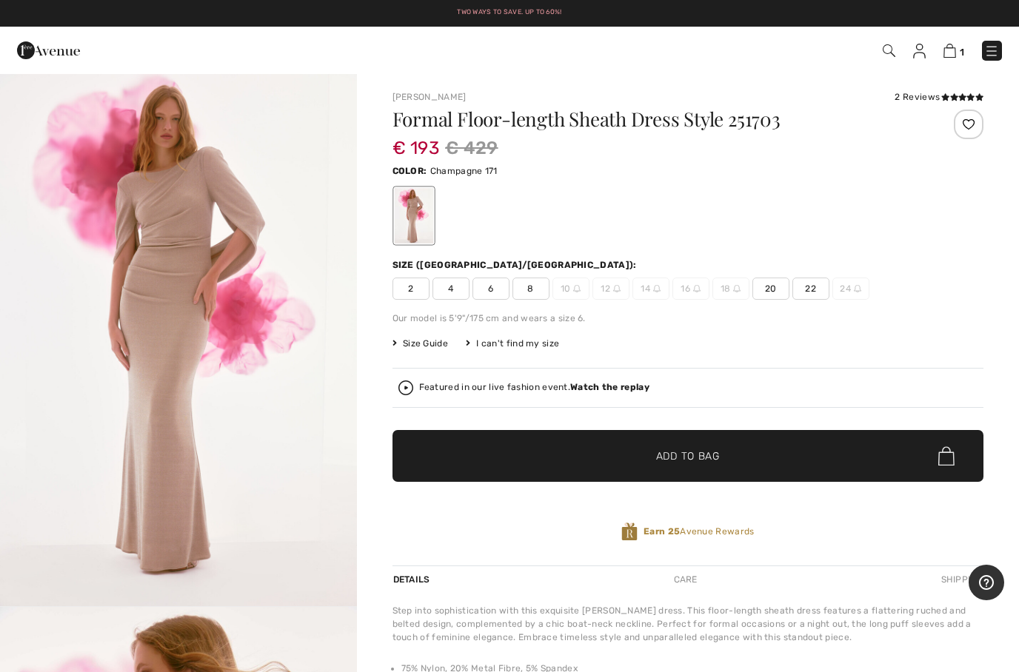
click at [882, 56] on img at bounding box center [888, 50] width 13 height 13
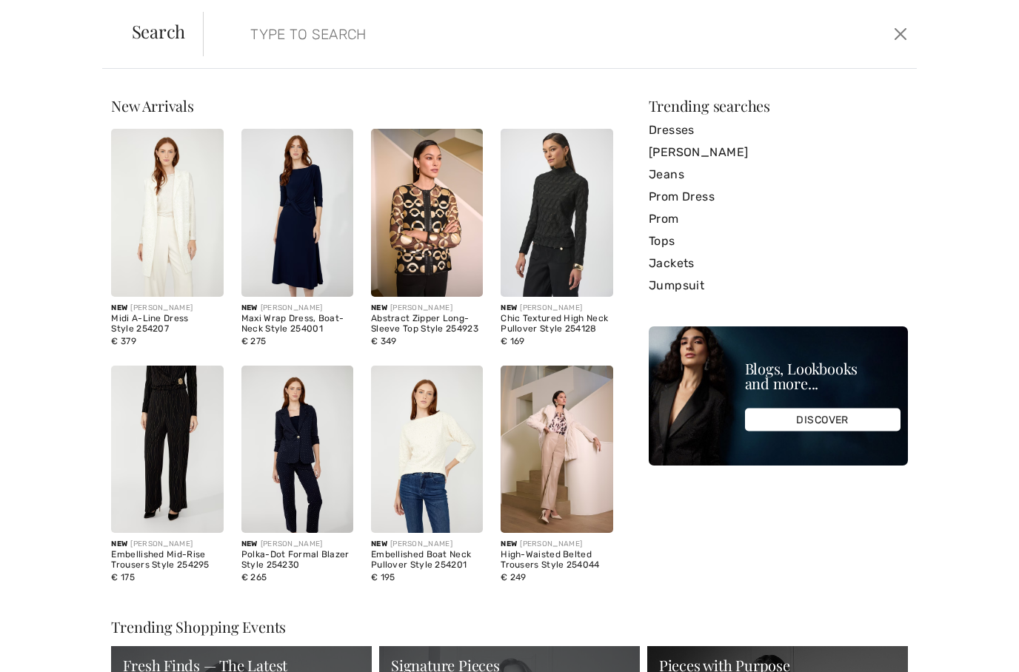
click at [417, 47] on input "search" at bounding box center [482, 34] width 487 height 44
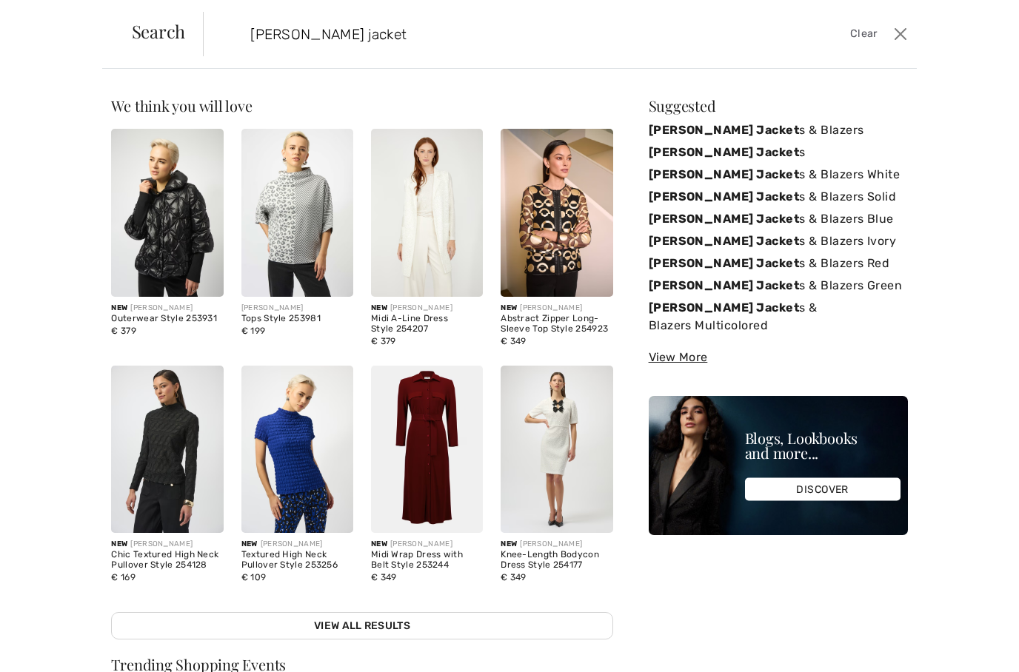
type input "Joseph ribkoff jacket"
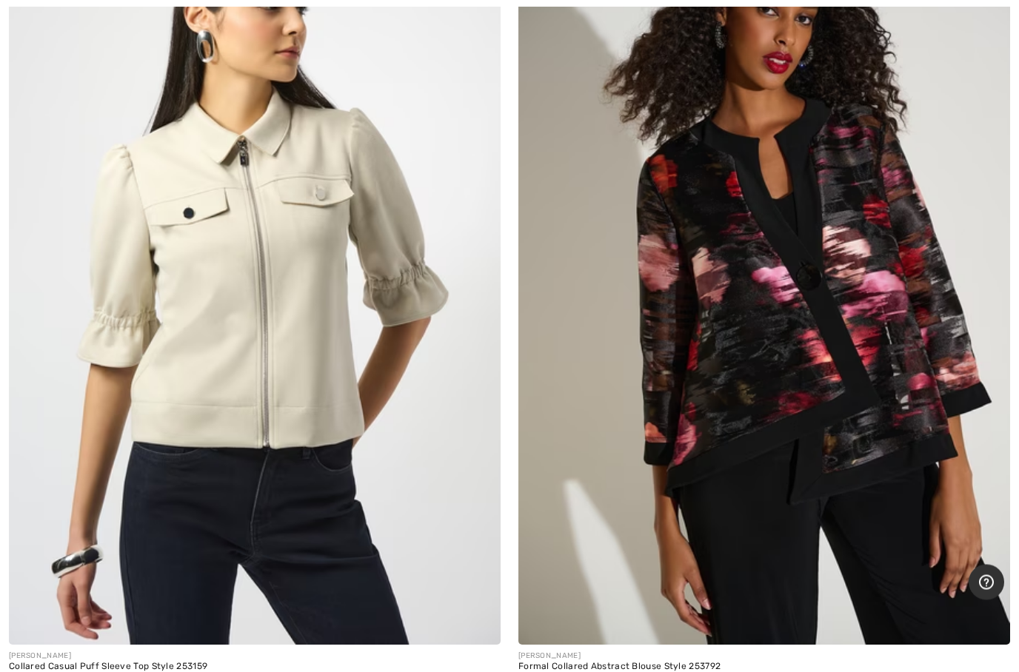
scroll to position [20076, 0]
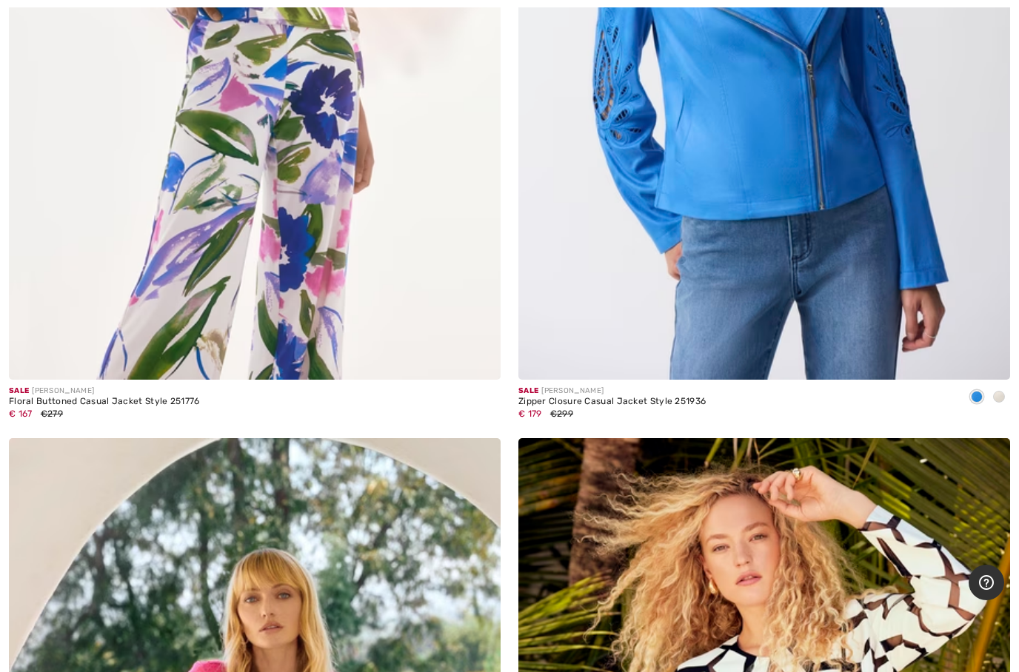
scroll to position [16901, 0]
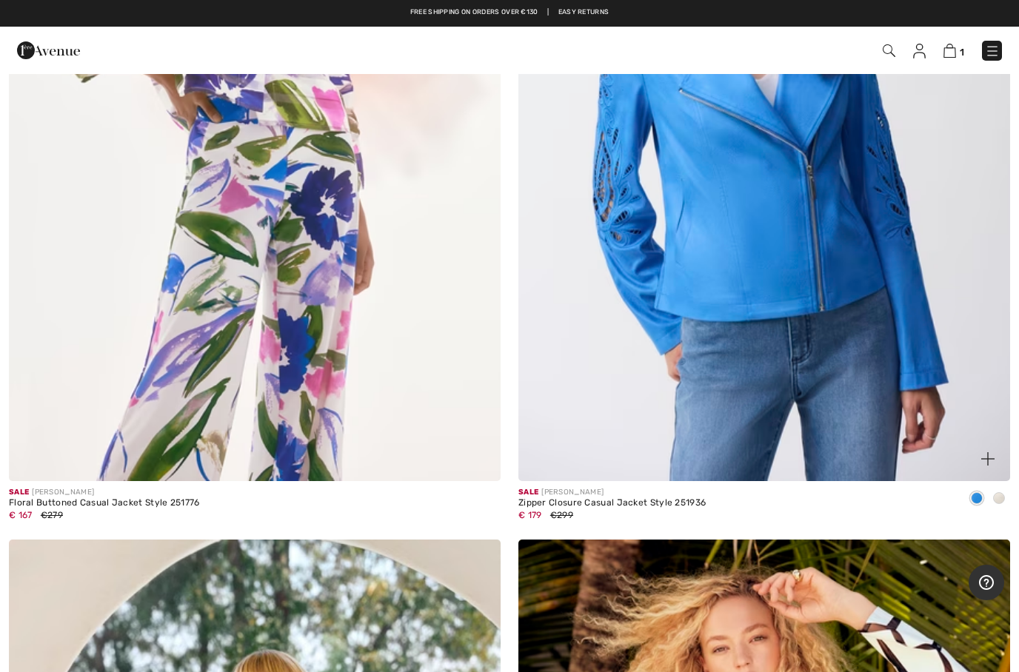
click at [1004, 487] on div at bounding box center [999, 499] width 22 height 24
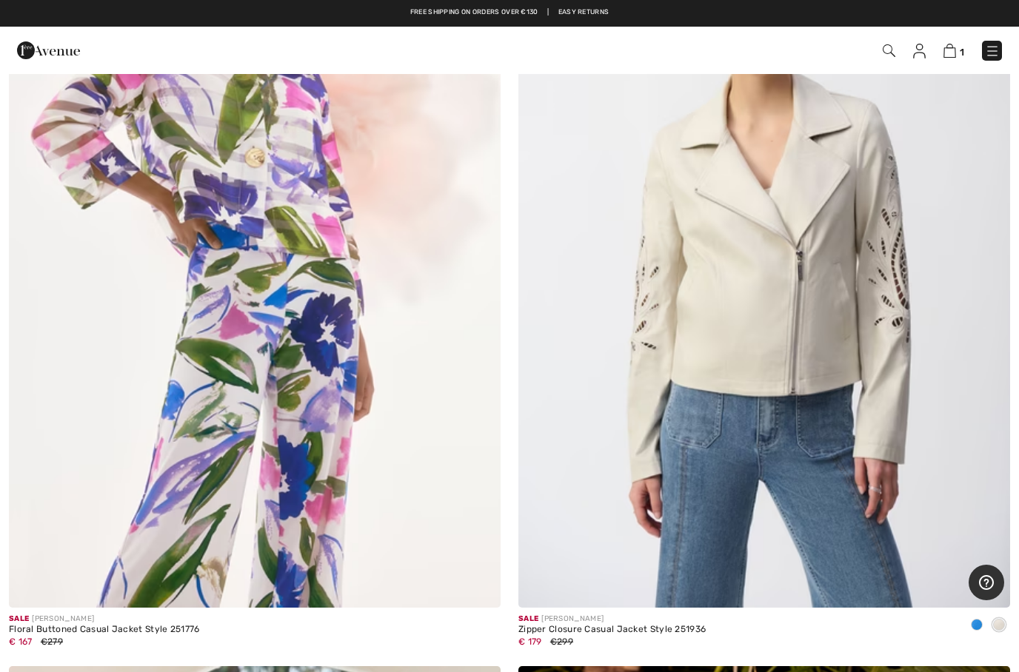
scroll to position [16771, 0]
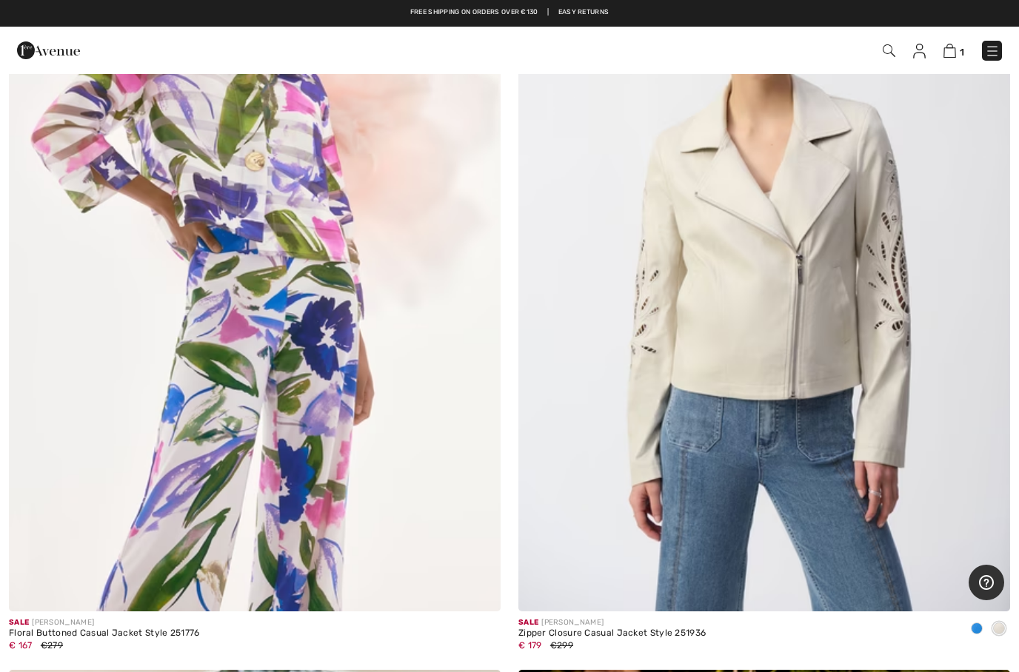
click at [974, 623] on span at bounding box center [977, 629] width 12 height 12
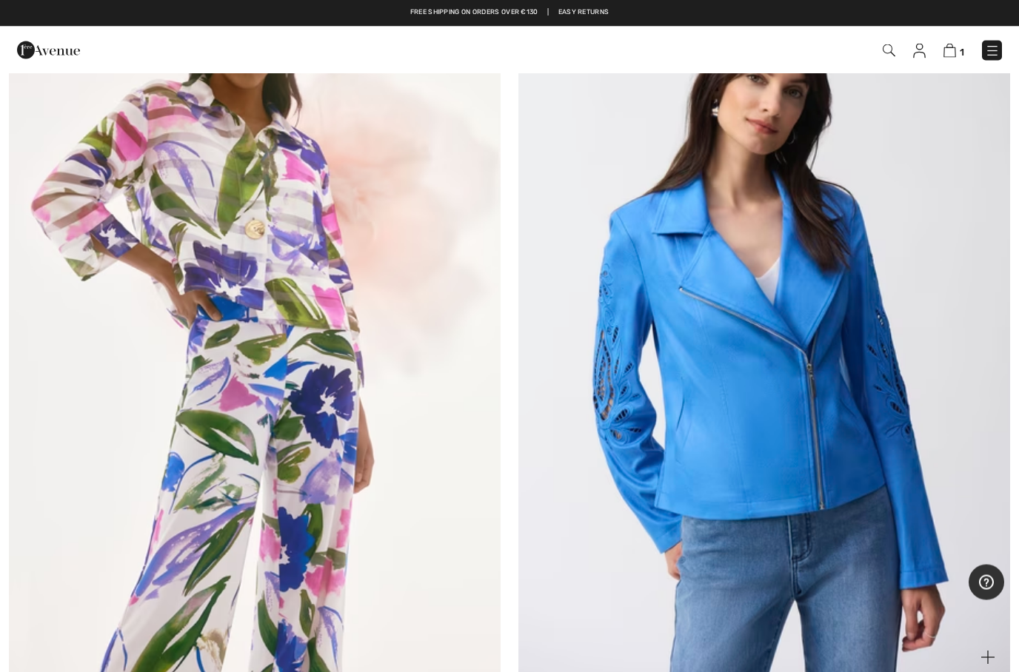
scroll to position [16701, 0]
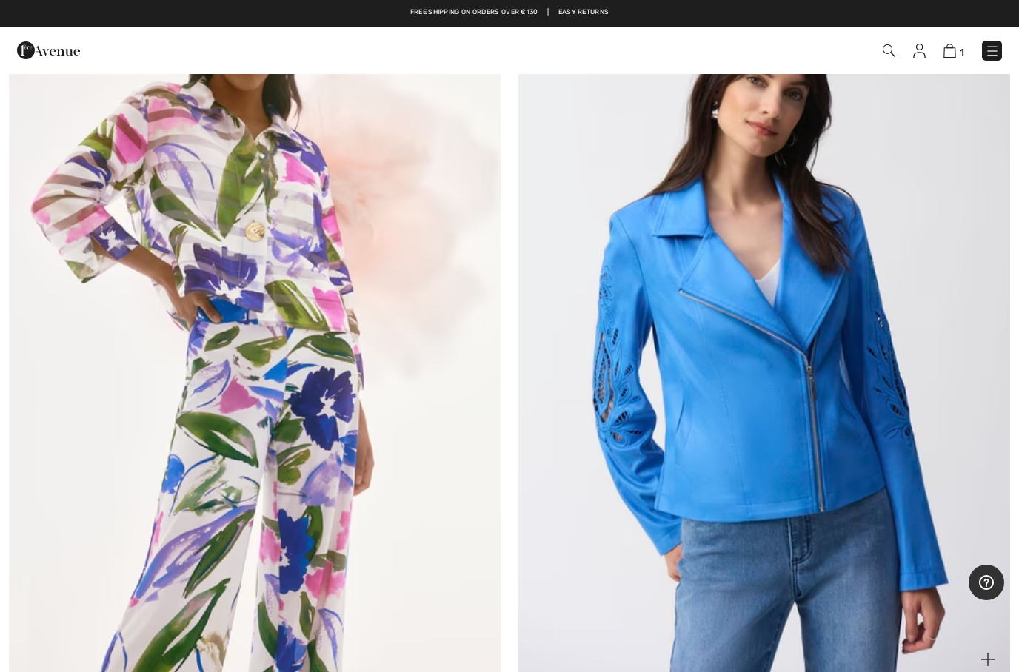
click at [865, 513] on img at bounding box center [764, 312] width 492 height 737
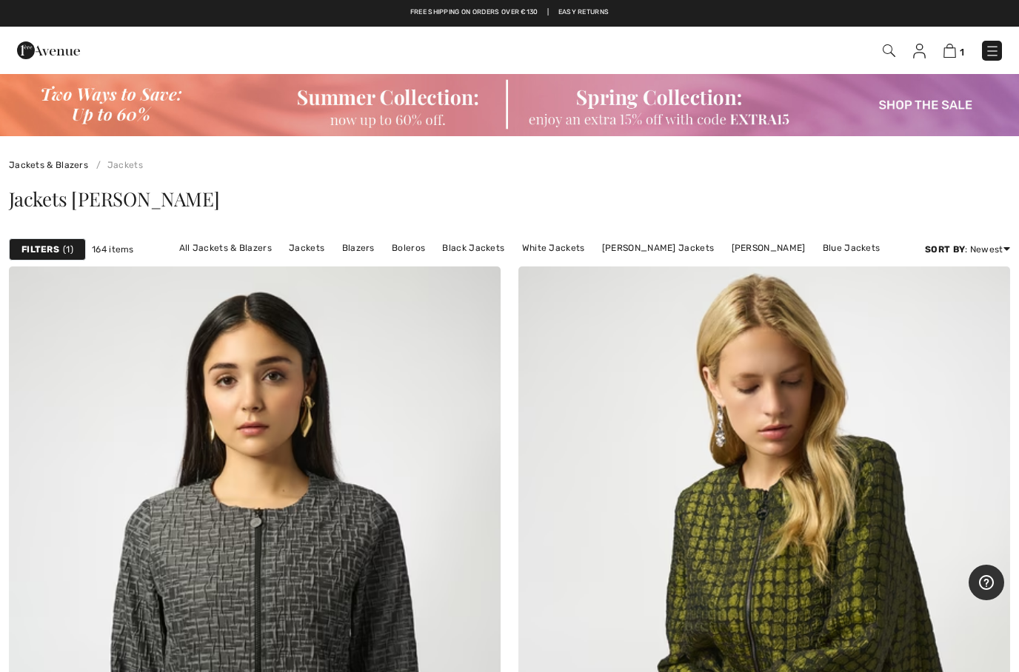
click at [885, 44] on img at bounding box center [888, 50] width 13 height 13
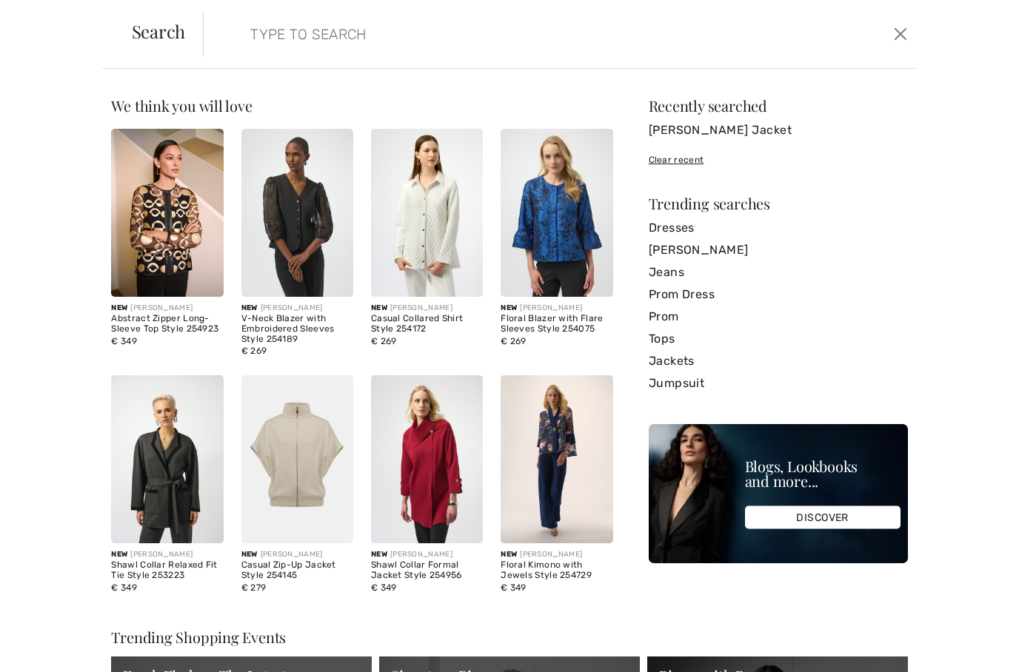
click at [425, 39] on input "search" at bounding box center [482, 34] width 487 height 44
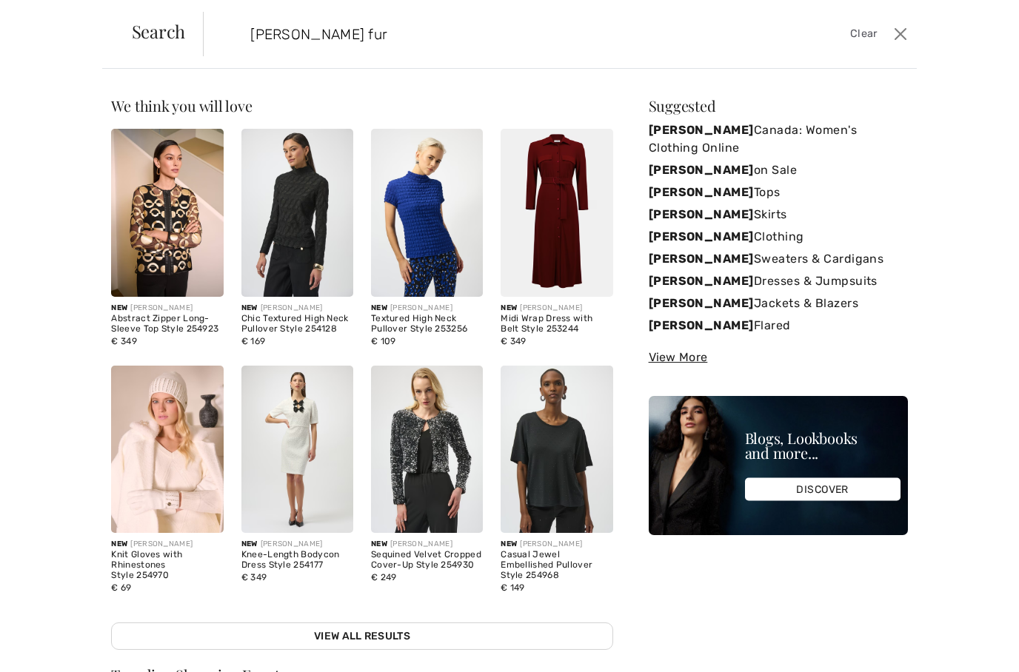
type input "Joseph ribkoff fur"
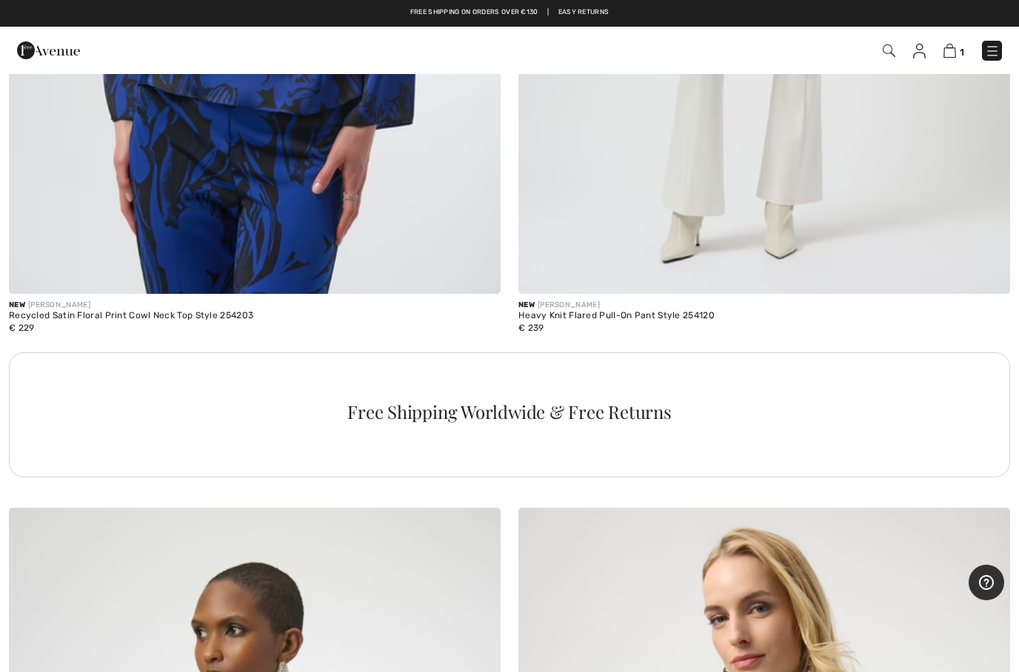
scroll to position [14720, 0]
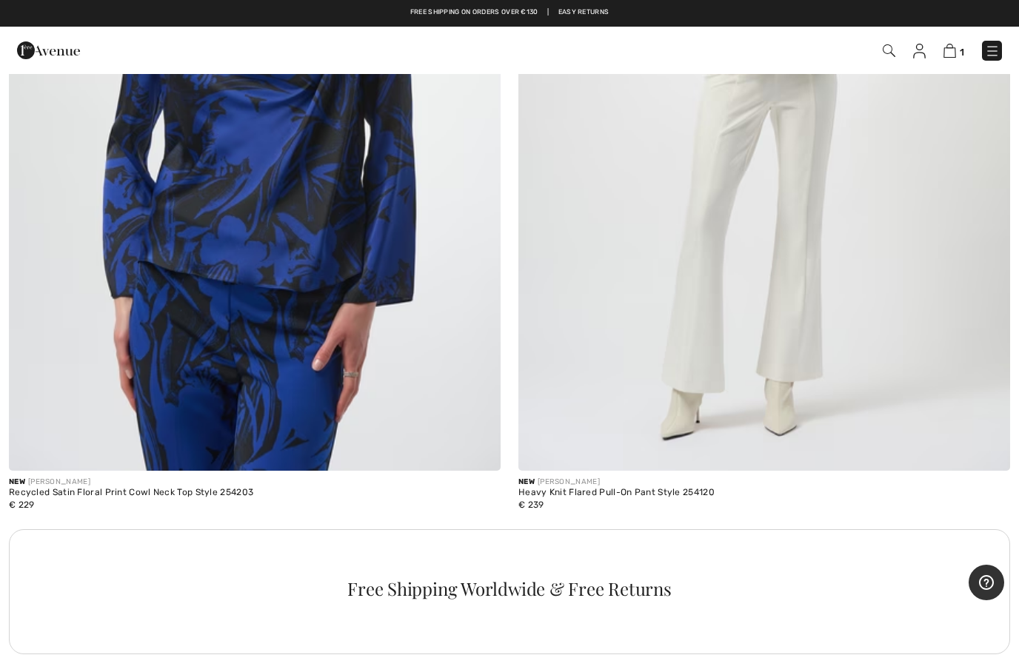
click at [61, 36] on img at bounding box center [48, 51] width 63 height 30
click at [47, 58] on img at bounding box center [48, 51] width 63 height 30
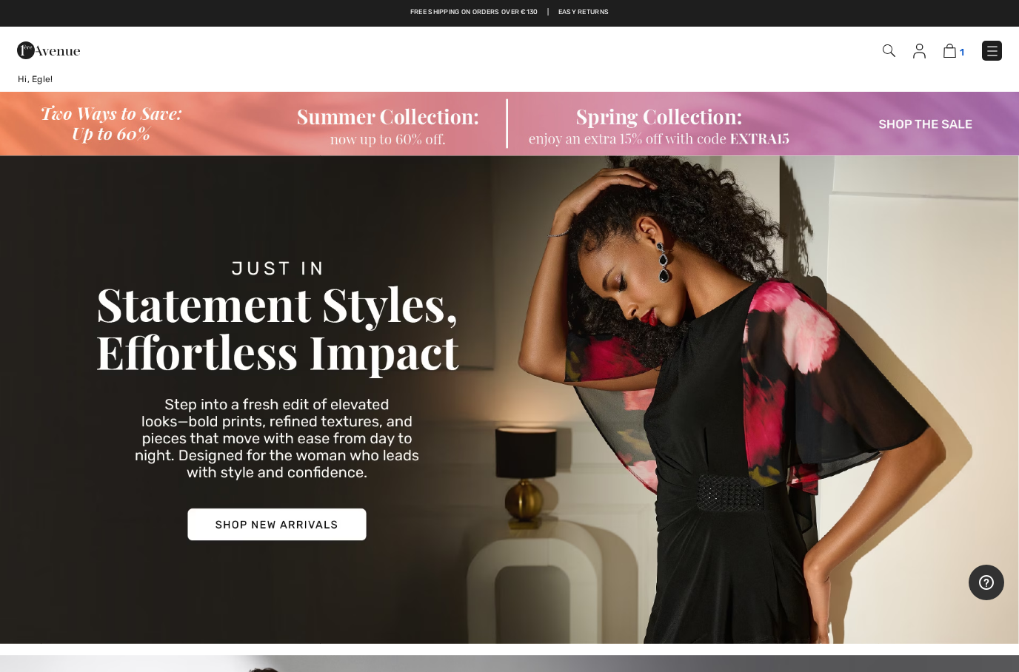
click at [952, 53] on img at bounding box center [949, 51] width 13 height 14
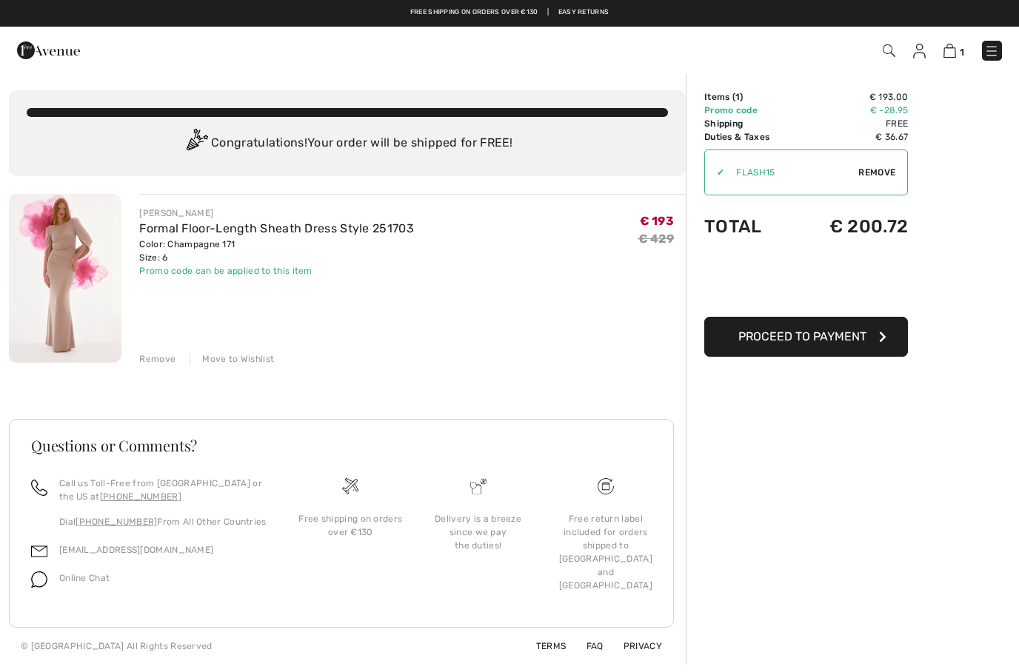
click at [44, 53] on img at bounding box center [48, 51] width 63 height 30
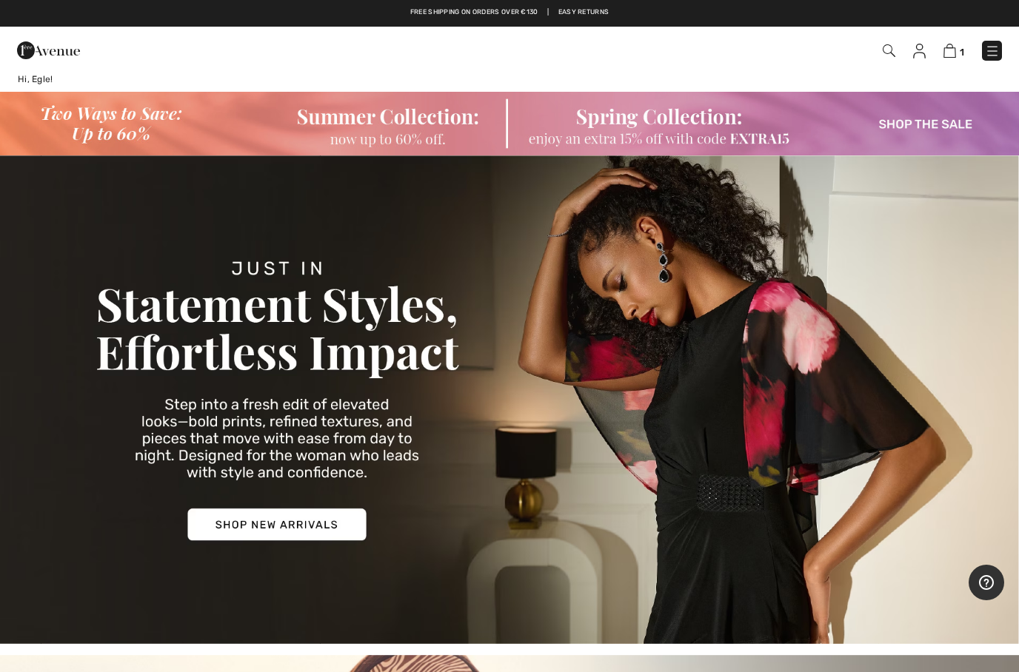
click at [886, 229] on img at bounding box center [509, 399] width 1019 height 489
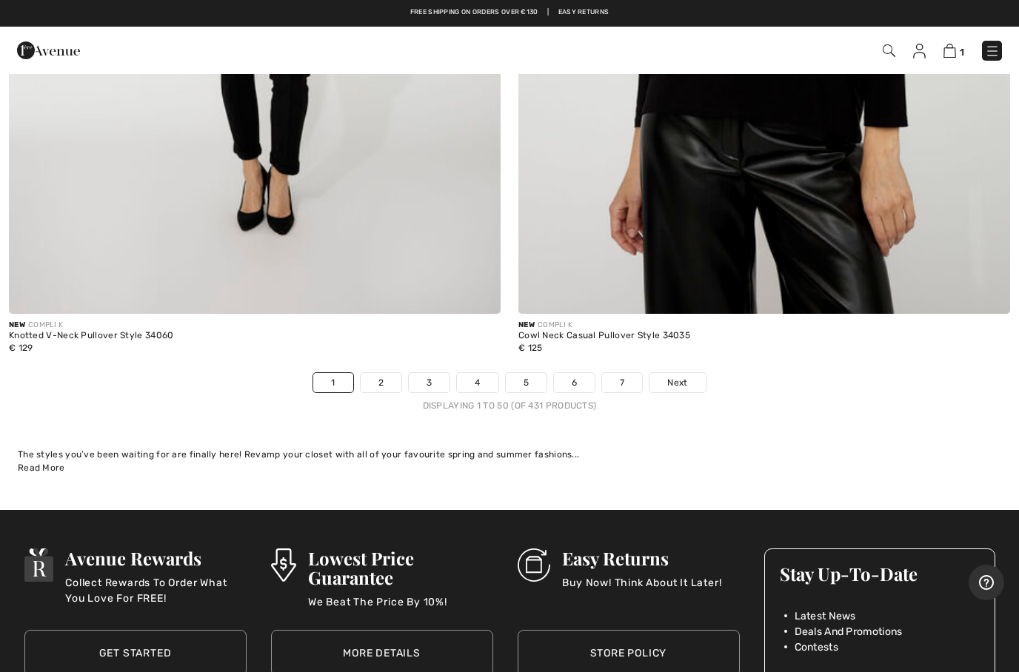
scroll to position [20426, 0]
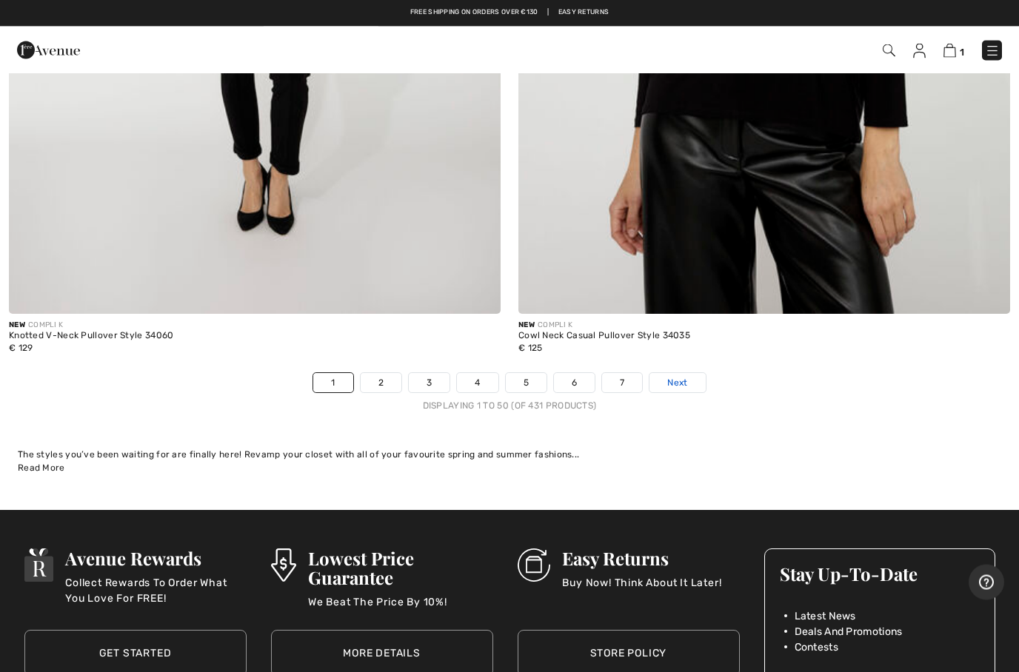
click at [674, 376] on link "Next" at bounding box center [677, 383] width 56 height 19
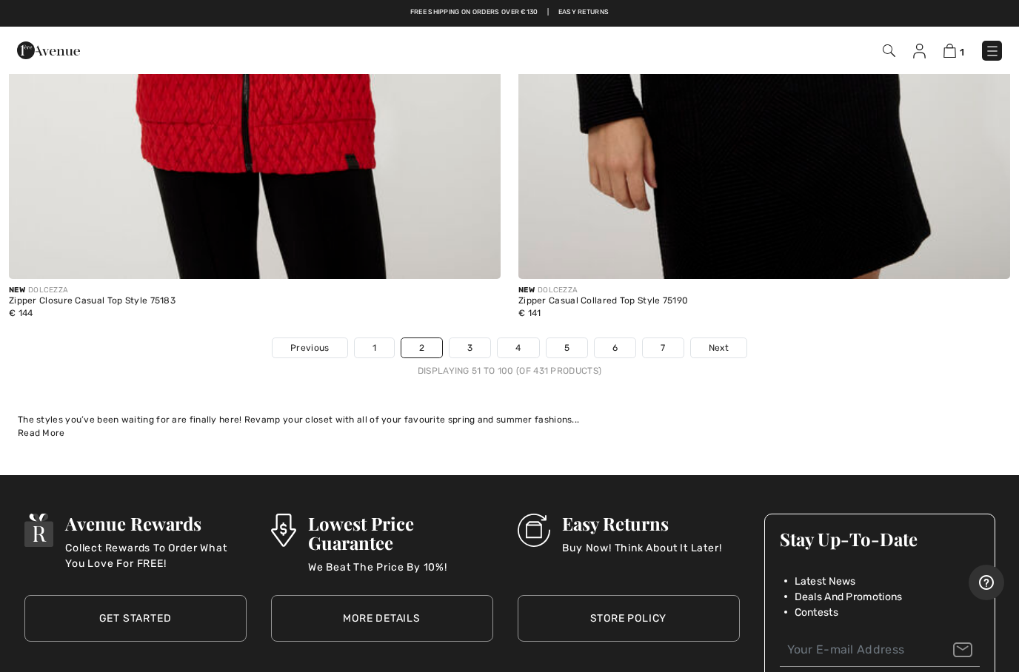
scroll to position [20463, 0]
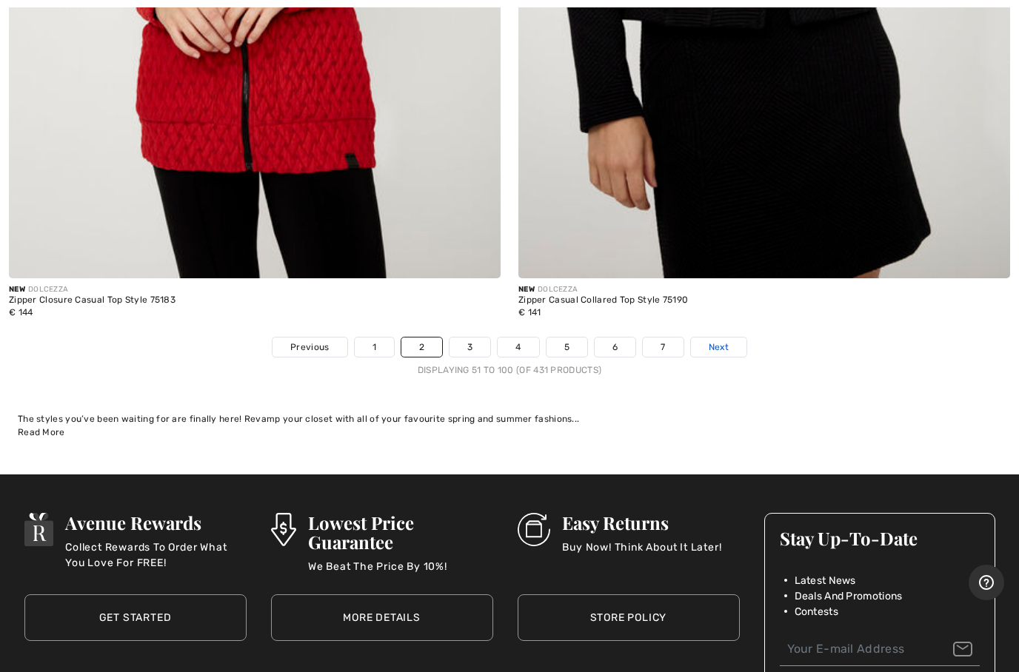
click at [726, 341] on span "Next" at bounding box center [718, 347] width 20 height 13
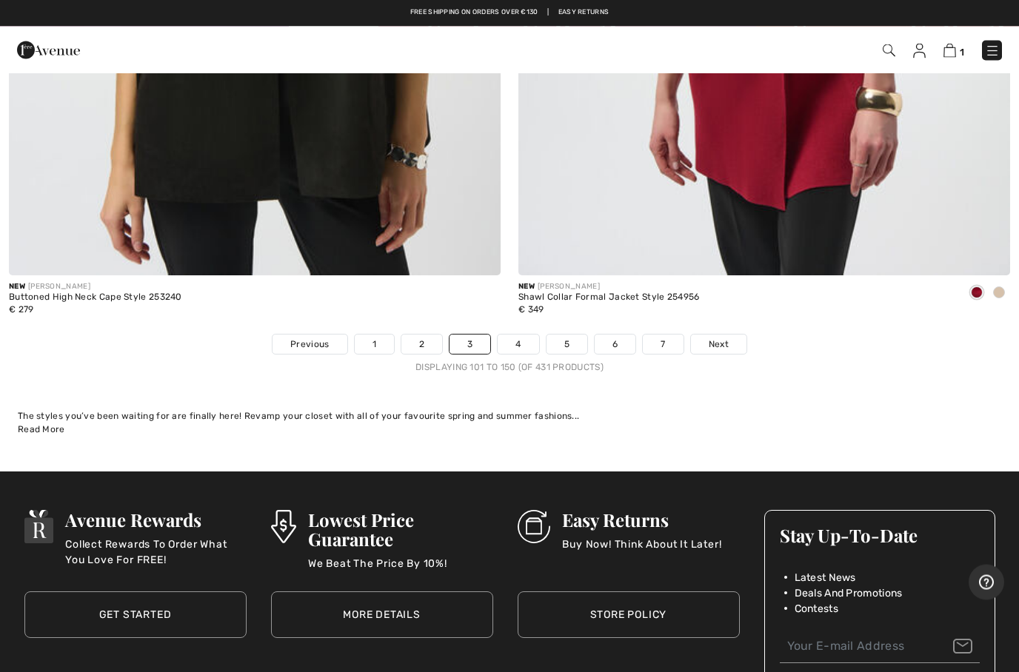
scroll to position [20446, 0]
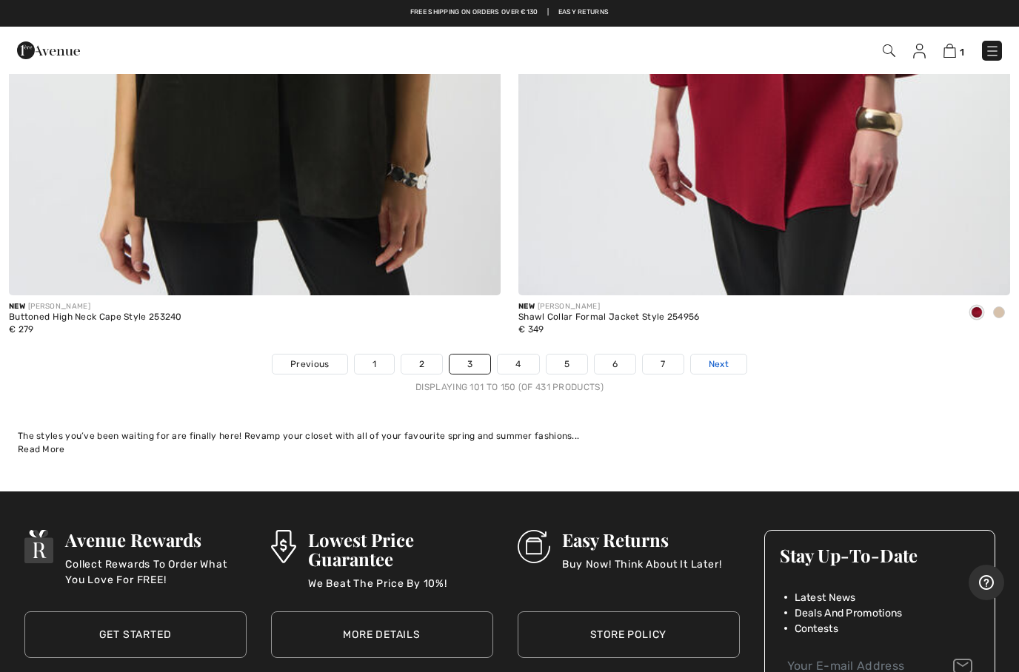
click at [728, 355] on link "Next" at bounding box center [719, 364] width 56 height 19
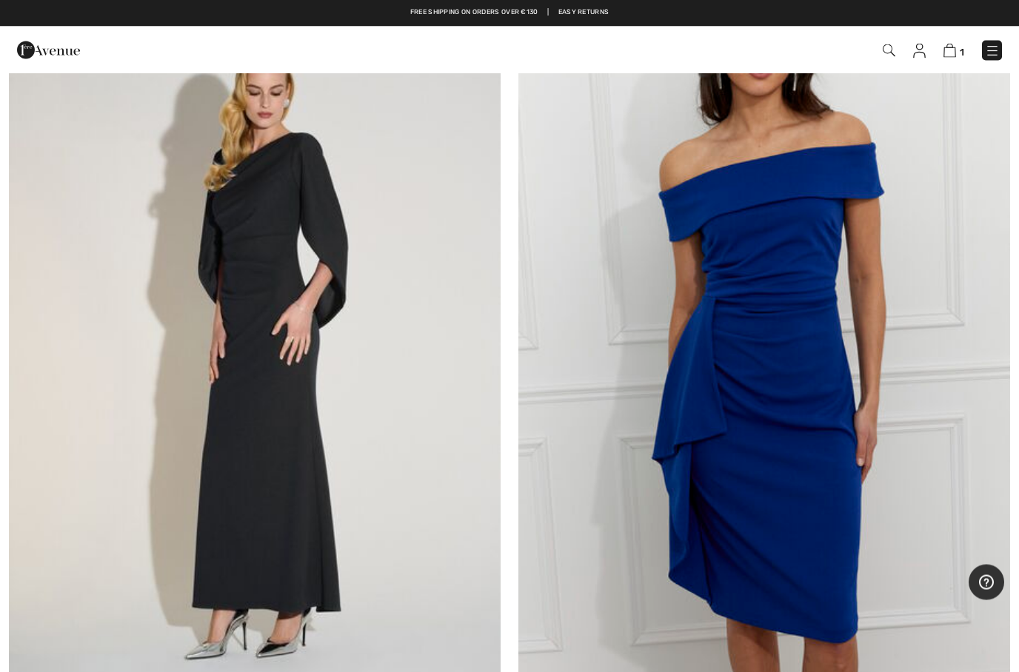
scroll to position [9222, 0]
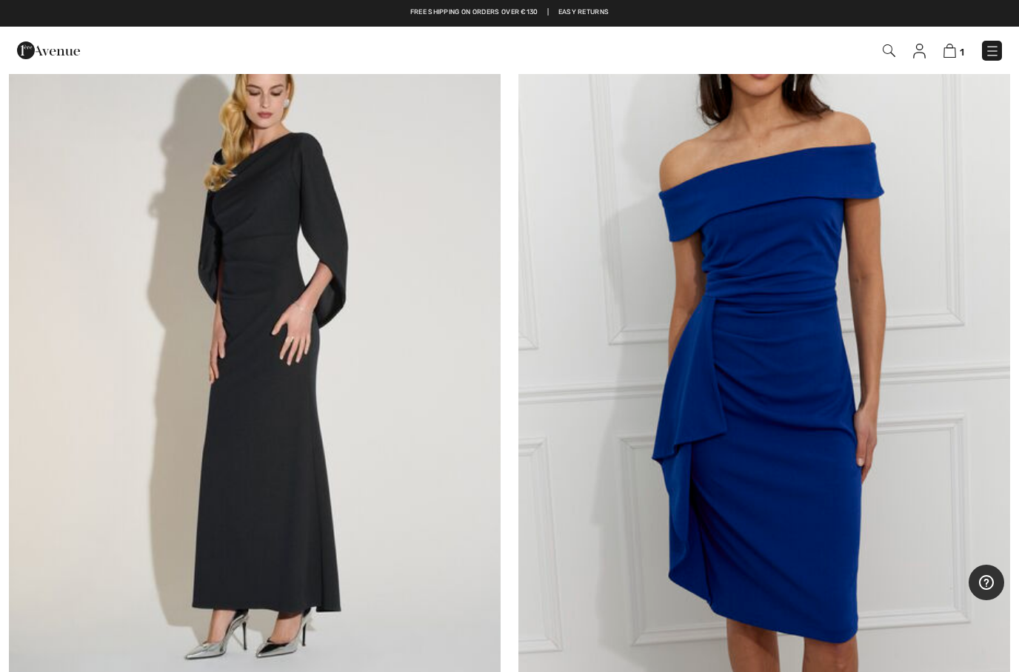
click at [332, 468] on img at bounding box center [255, 341] width 492 height 737
click at [297, 496] on img at bounding box center [255, 341] width 492 height 737
click at [288, 499] on img at bounding box center [255, 341] width 492 height 737
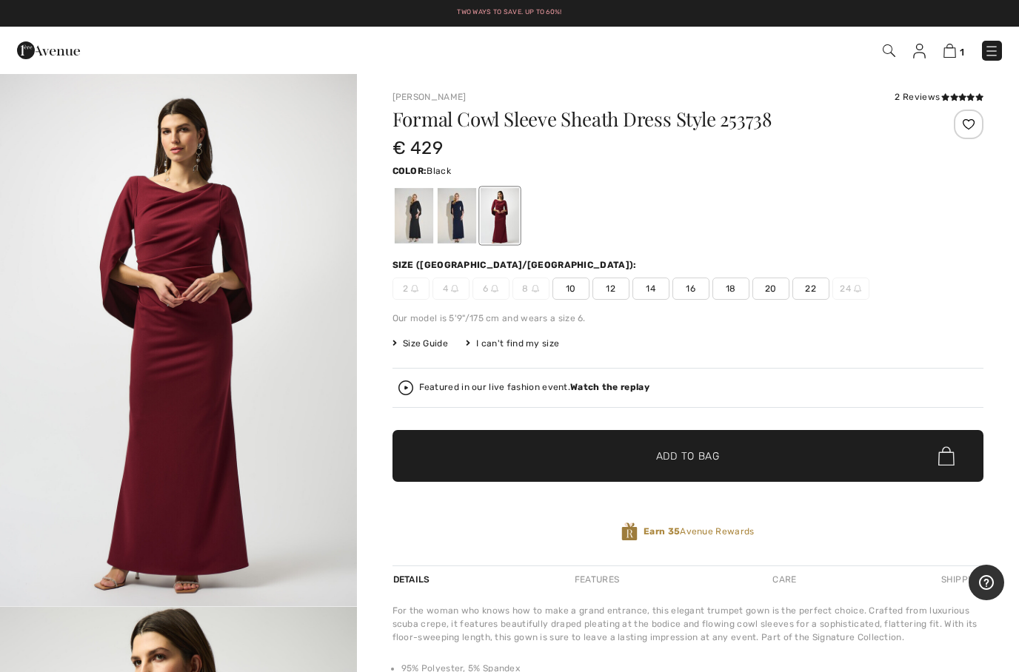
click at [420, 221] on div at bounding box center [413, 216] width 38 height 56
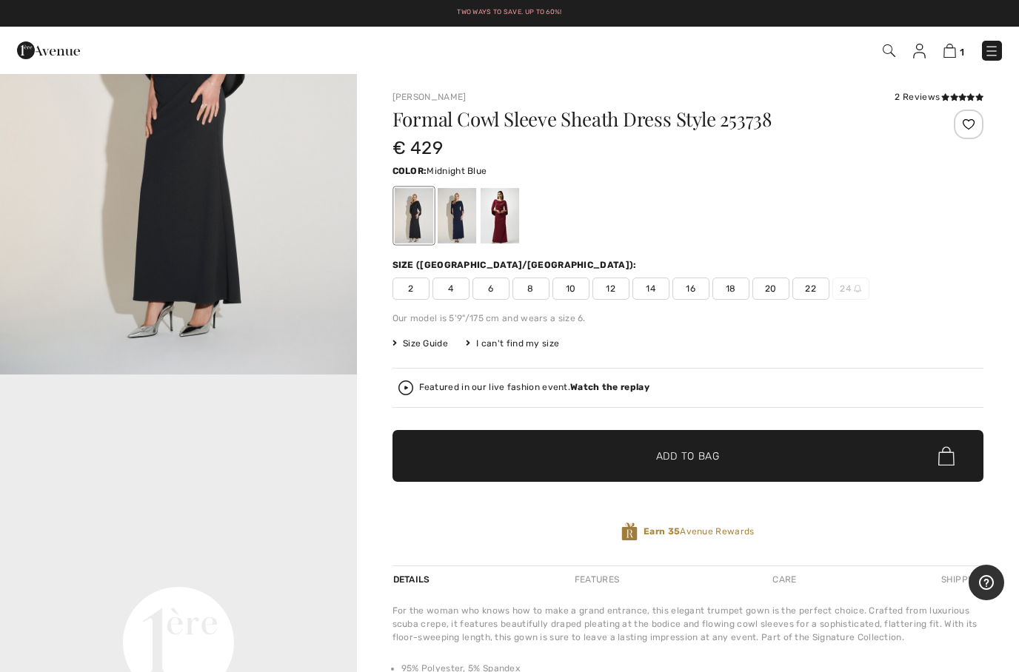
click at [449, 215] on div at bounding box center [456, 216] width 38 height 56
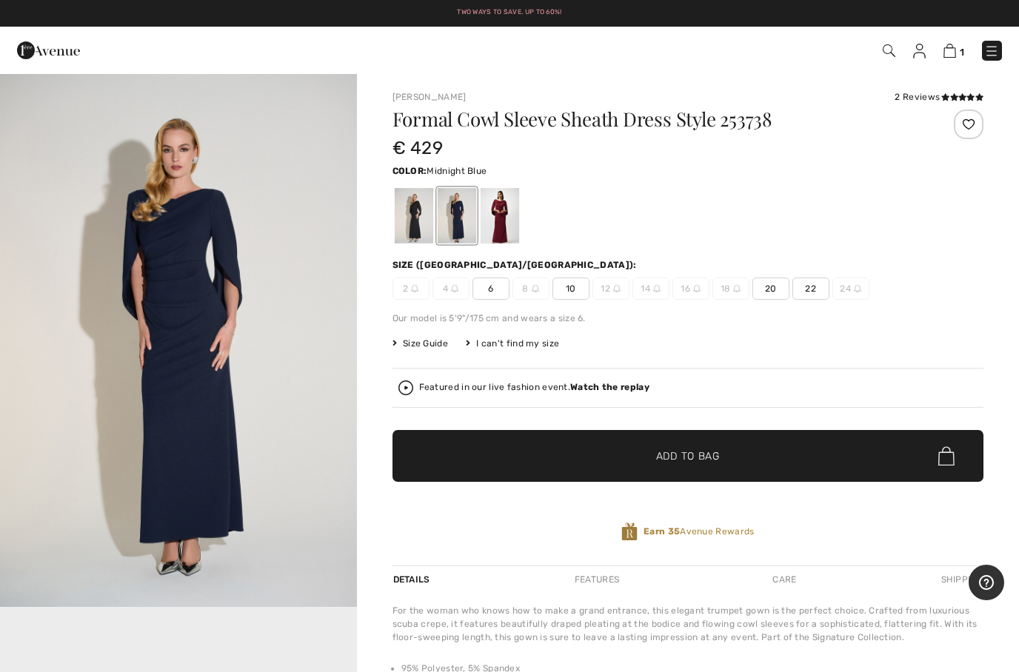
click at [505, 215] on div at bounding box center [499, 216] width 38 height 56
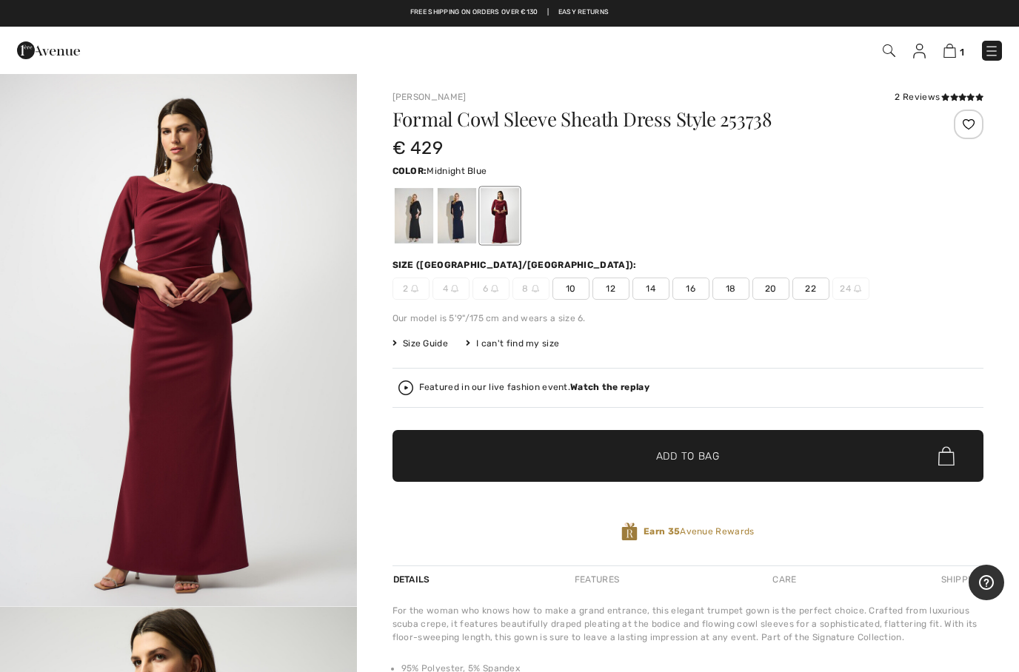
click at [460, 224] on div at bounding box center [456, 216] width 38 height 56
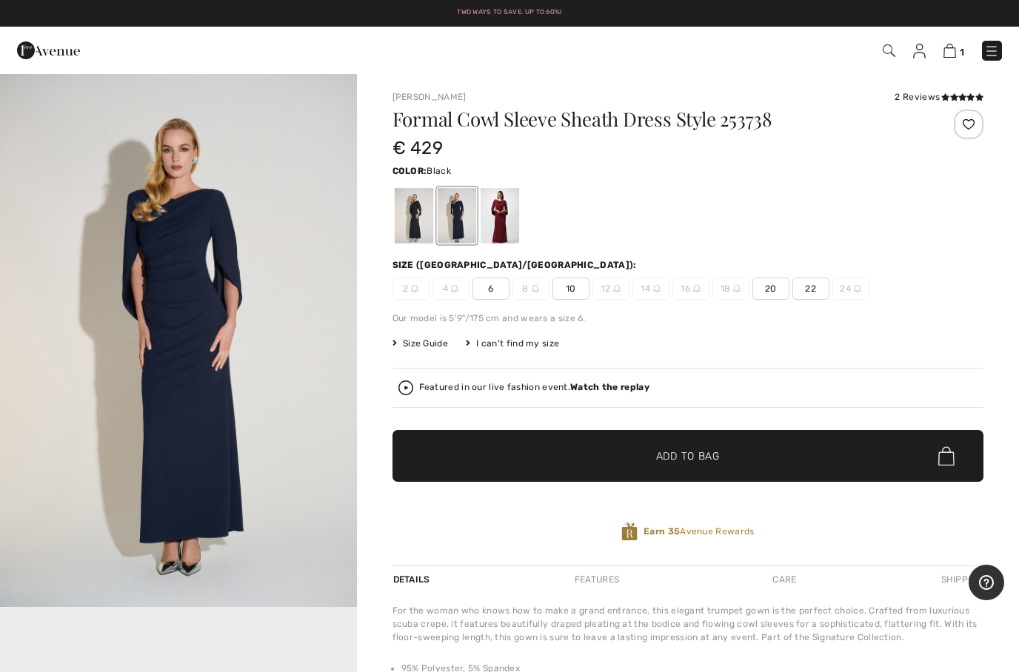
click at [417, 217] on div at bounding box center [413, 216] width 38 height 56
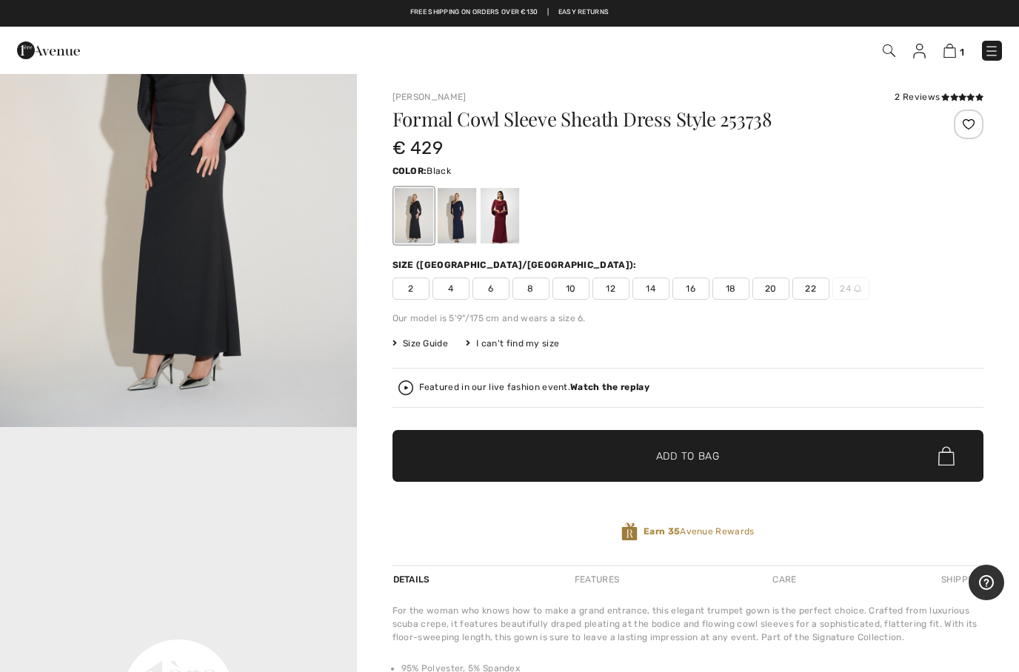
scroll to position [336, 0]
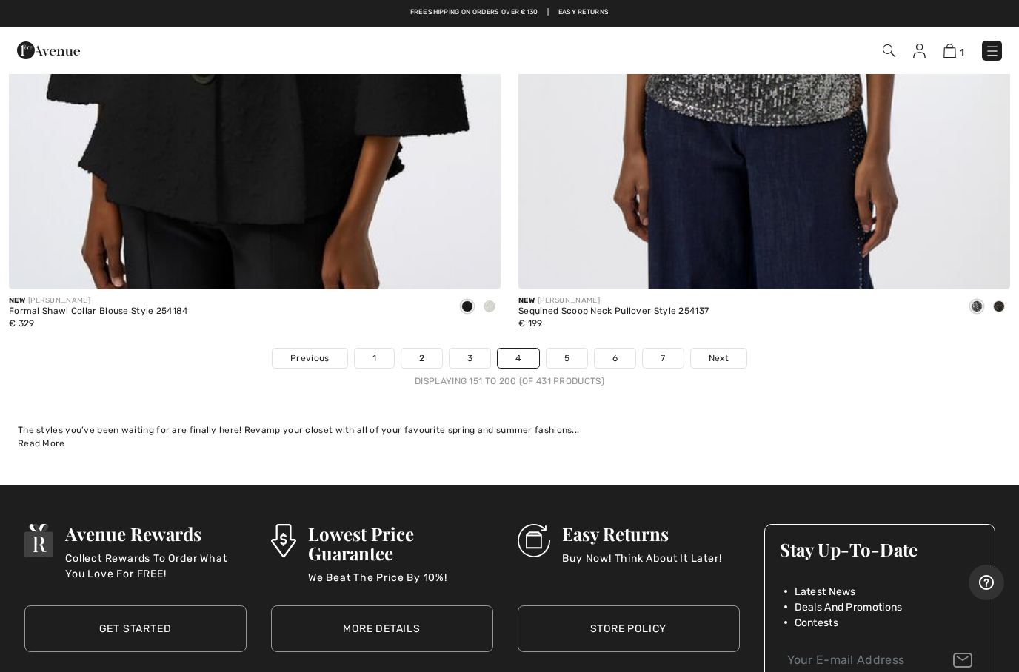
scroll to position [20386, 0]
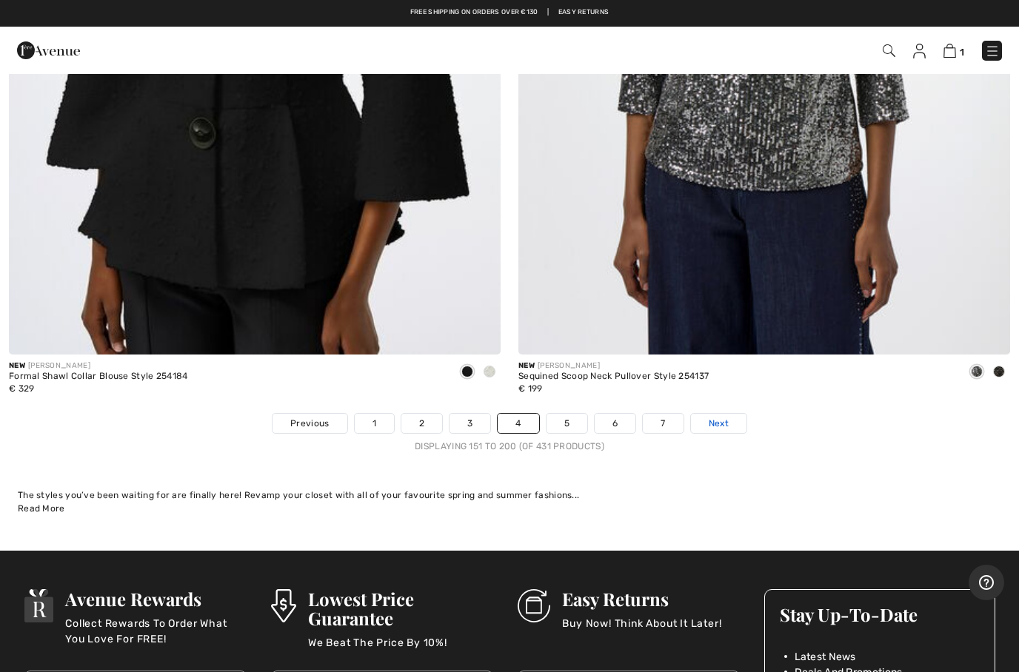
click at [728, 417] on span "Next" at bounding box center [718, 423] width 20 height 13
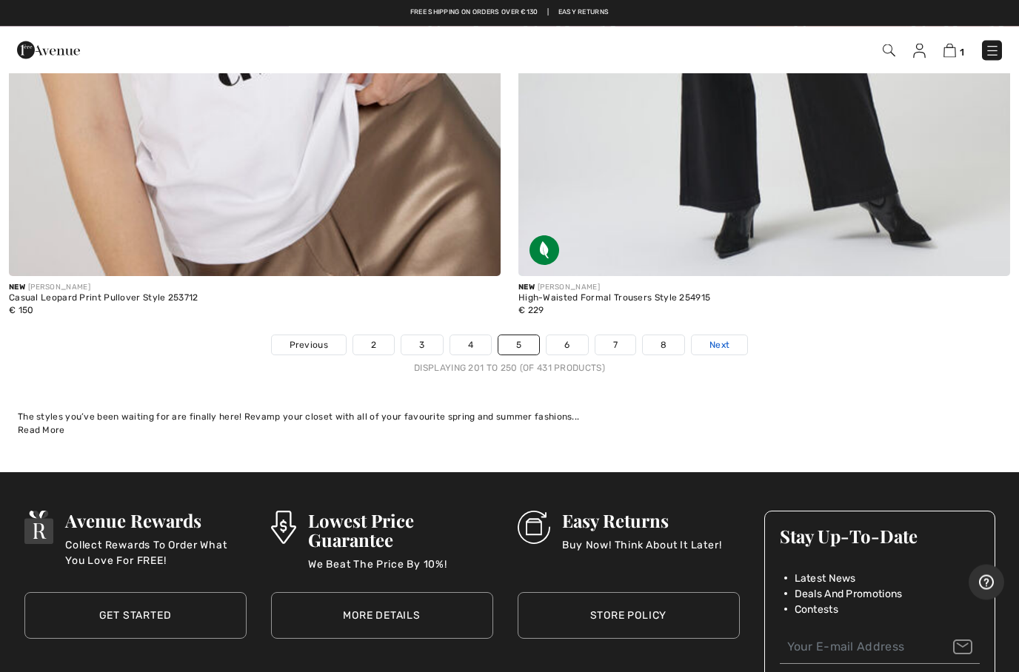
scroll to position [20465, 0]
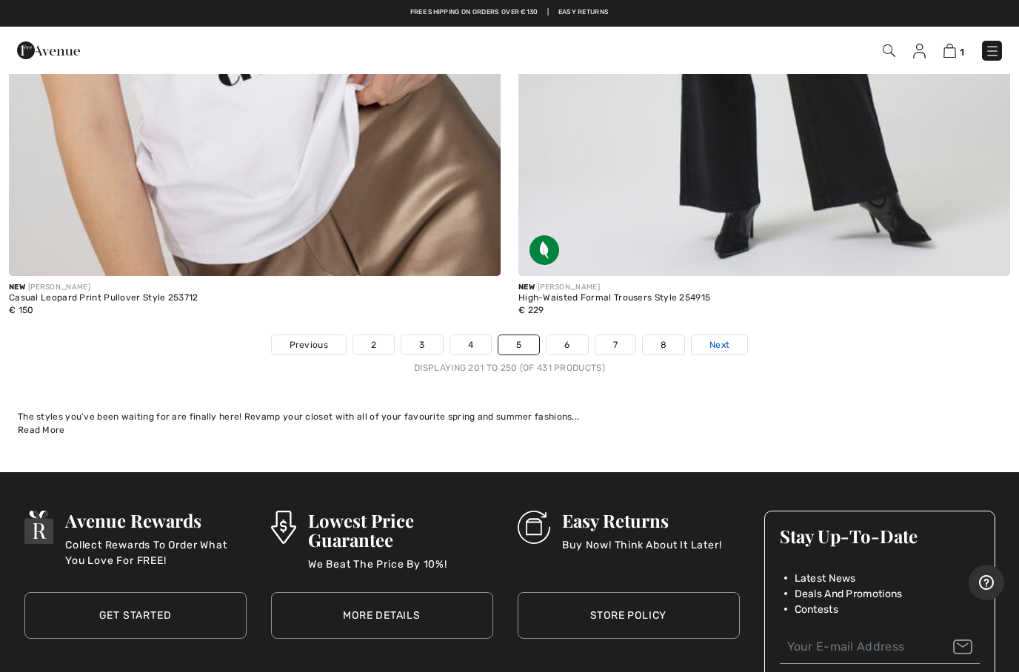
click at [723, 339] on link "Next" at bounding box center [719, 344] width 56 height 19
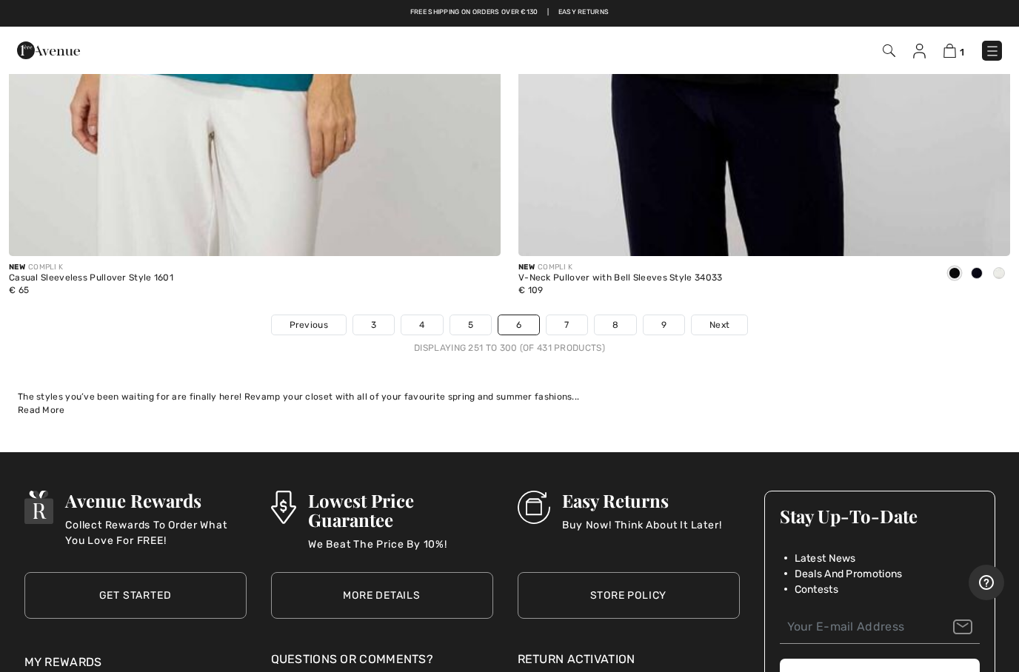
scroll to position [20450, 0]
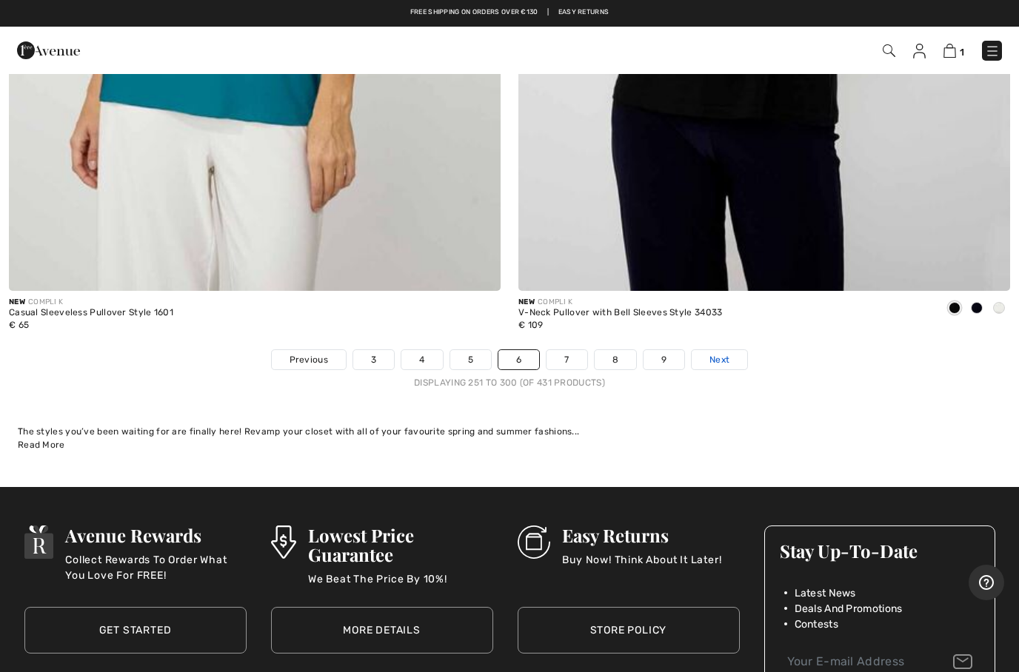
click at [726, 353] on span "Next" at bounding box center [719, 359] width 20 height 13
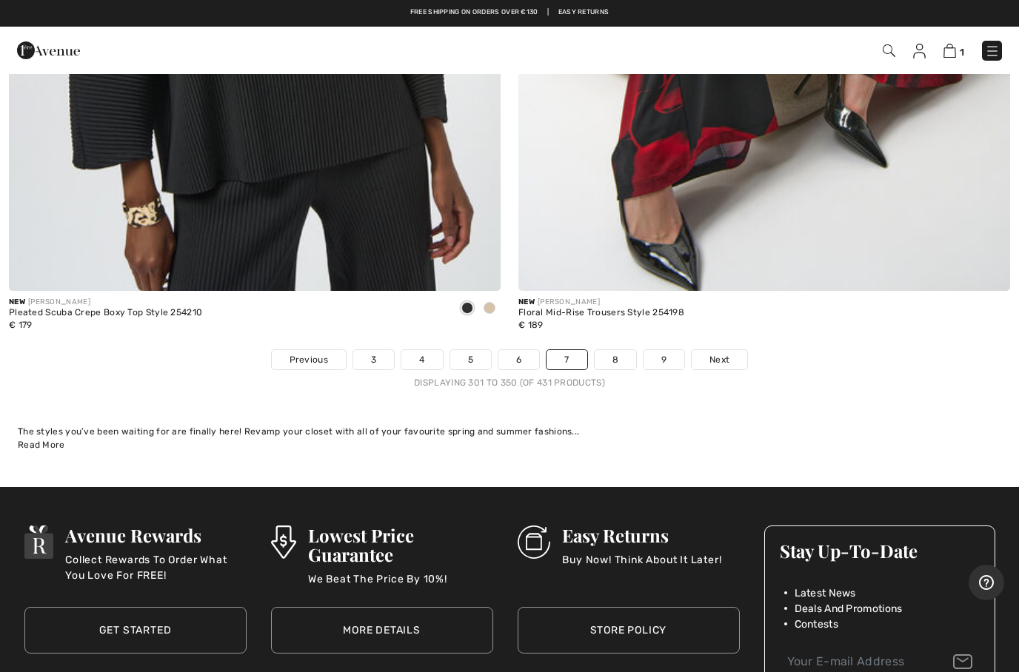
scroll to position [20428, 0]
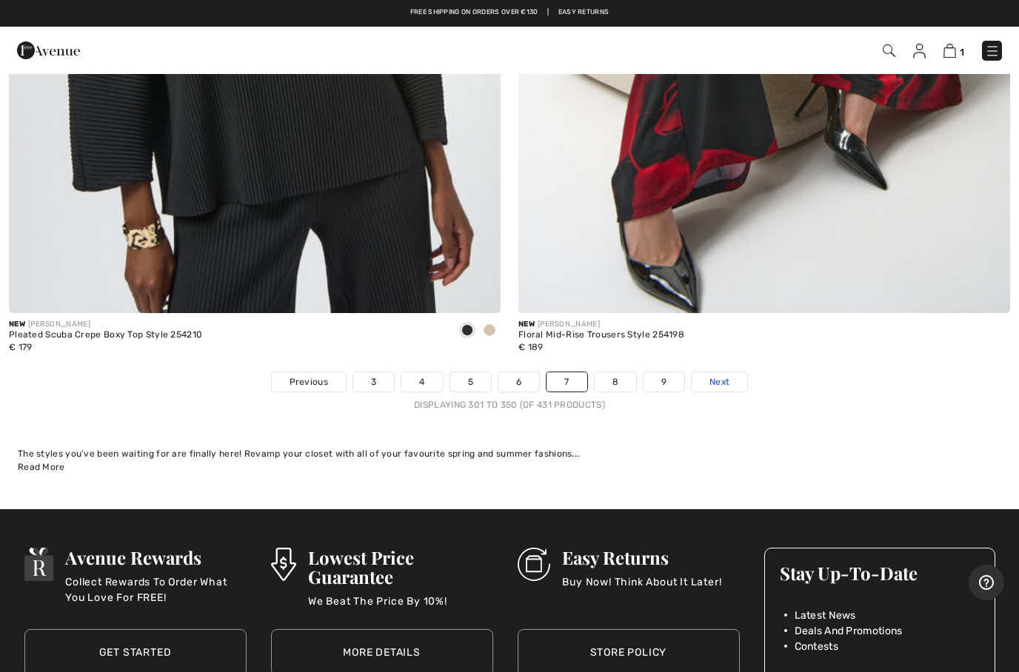
click at [730, 372] on link "Next" at bounding box center [719, 381] width 56 height 19
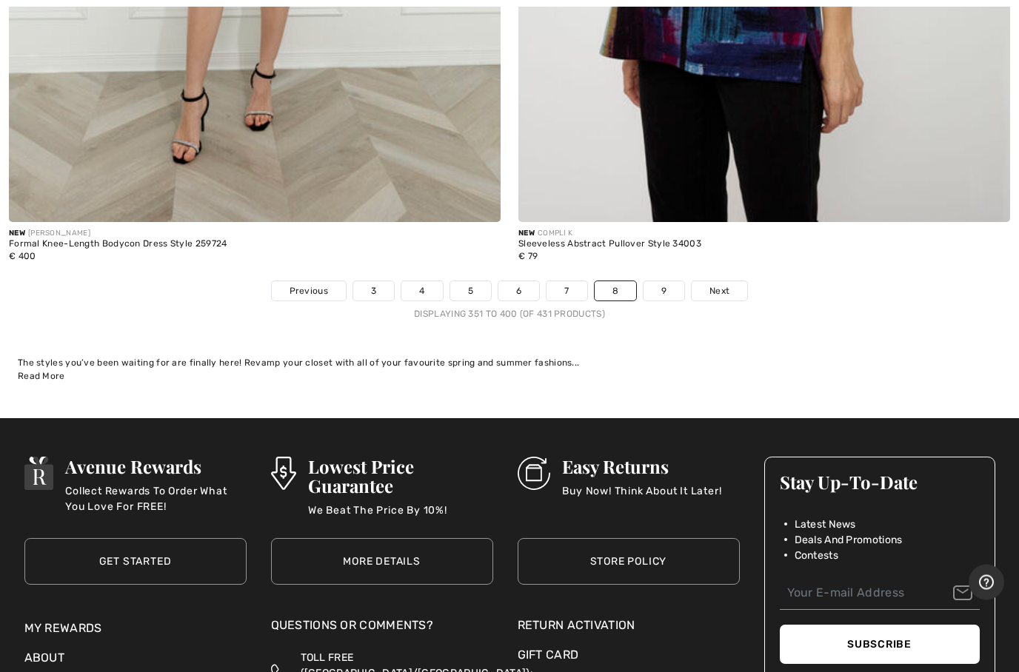
scroll to position [20544, 0]
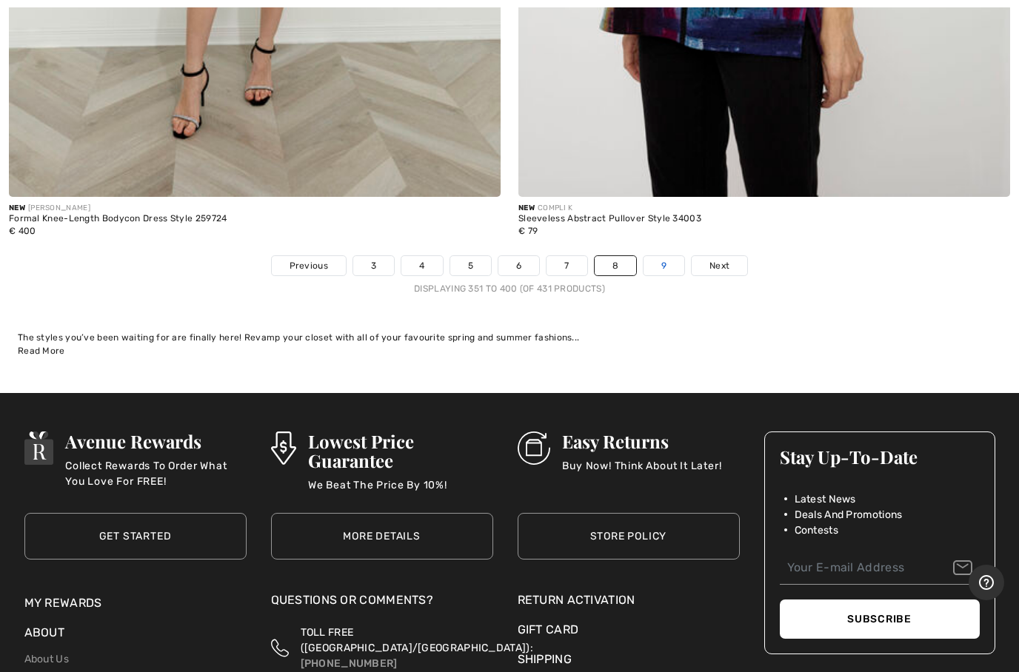
click at [660, 256] on link "9" at bounding box center [663, 265] width 41 height 19
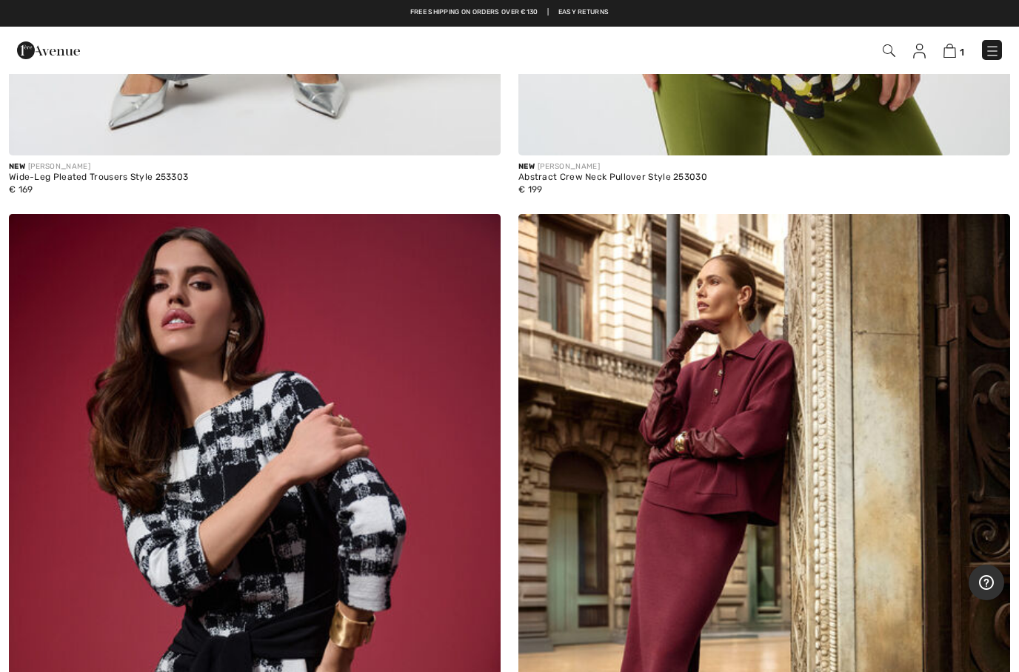
scroll to position [10727, 0]
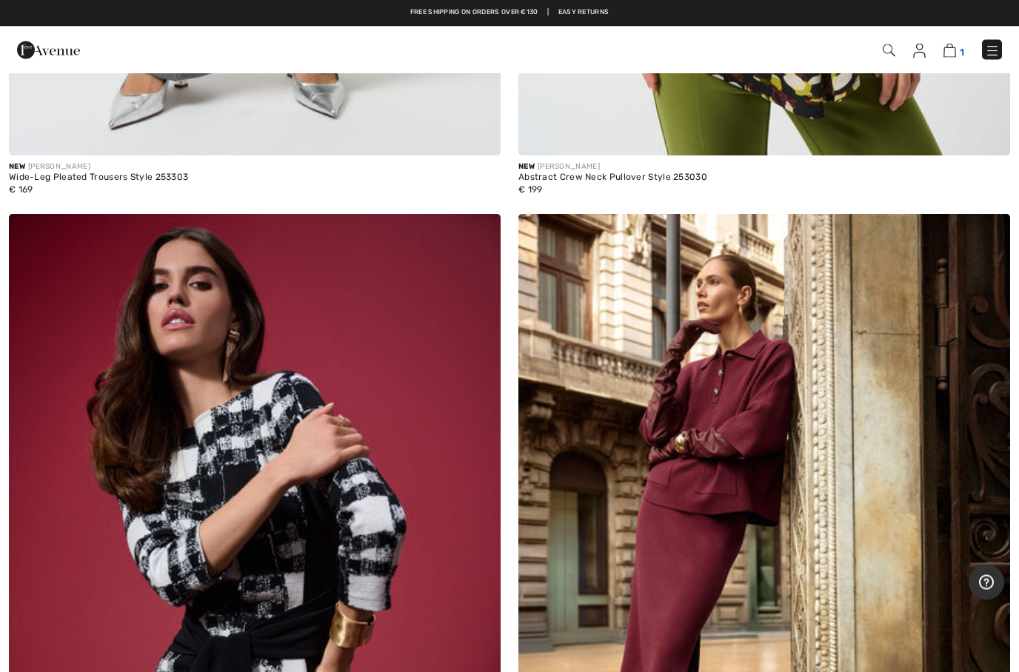
click at [949, 55] on img at bounding box center [949, 51] width 13 height 14
